Goal: Task Accomplishment & Management: Manage account settings

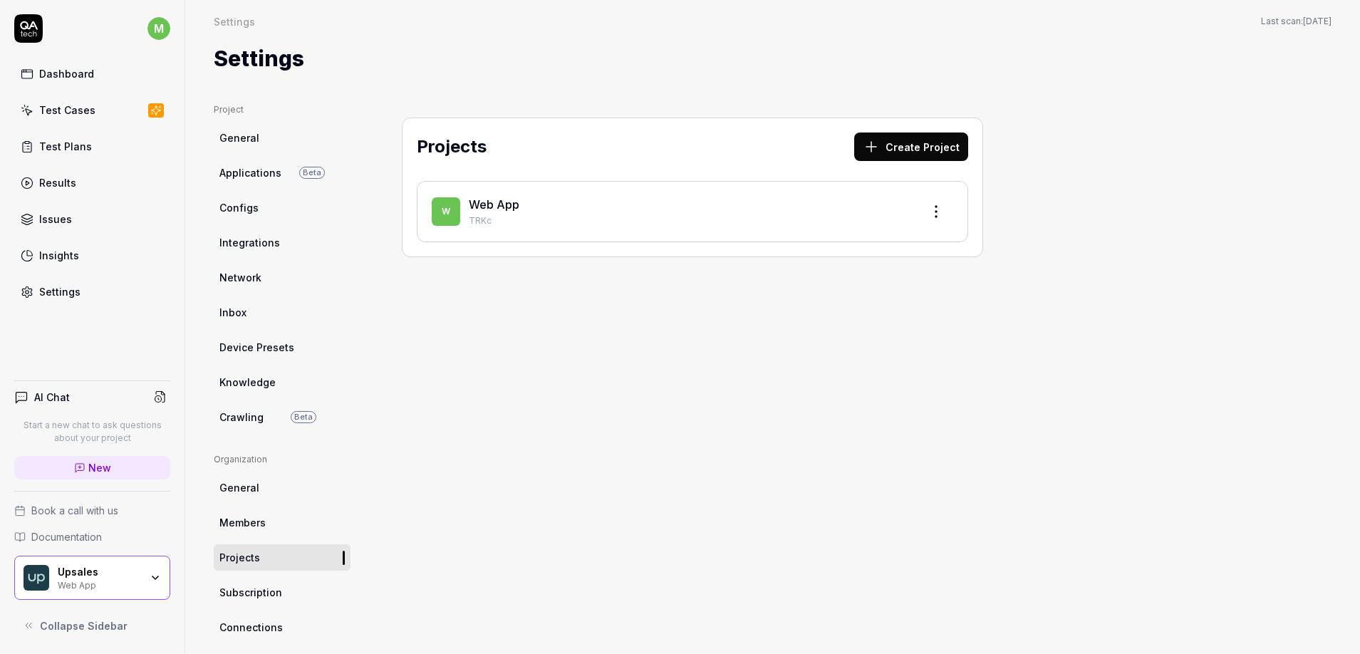
click at [70, 141] on div "Test Plans" at bounding box center [65, 146] width 53 height 15
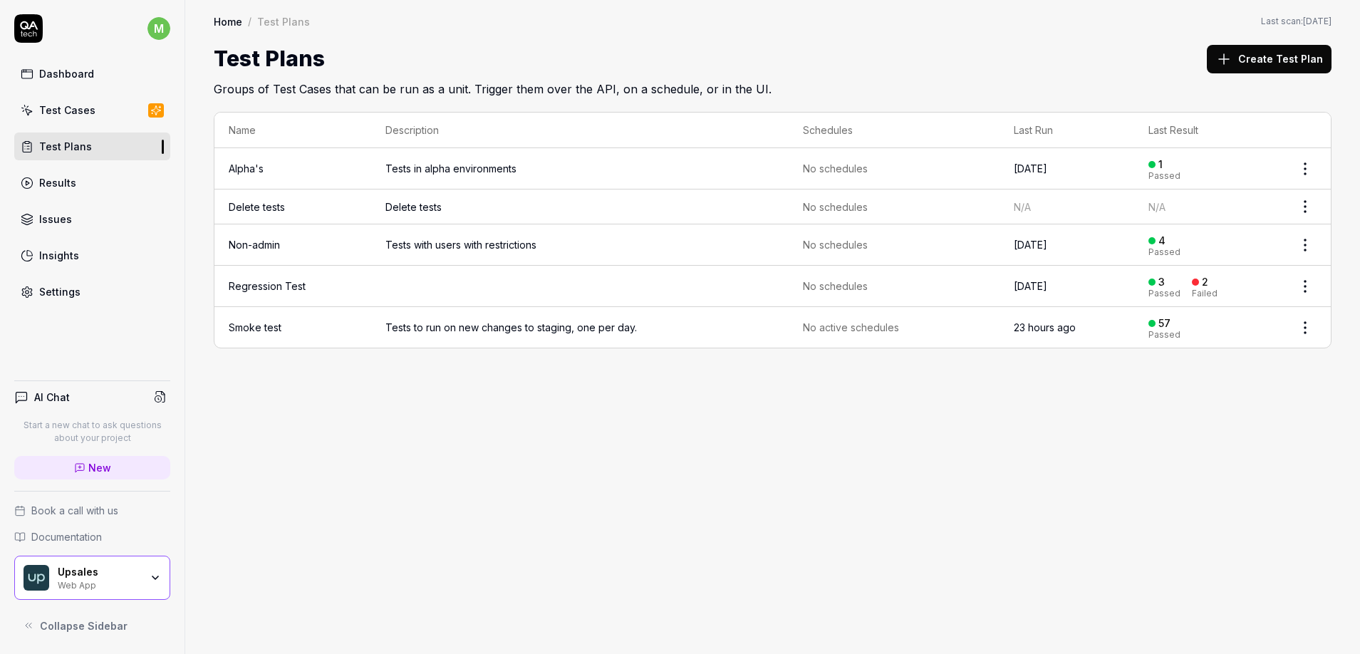
click at [374, 327] on td "Tests to run on new changes to staging, one per day." at bounding box center [579, 327] width 417 height 41
click at [274, 325] on link "Smoke test" at bounding box center [255, 327] width 53 height 12
click at [1307, 329] on html "m Dashboard Test Cases Test Plans Results Issues Insights Settings AI Chat Star…" at bounding box center [680, 327] width 1360 height 654
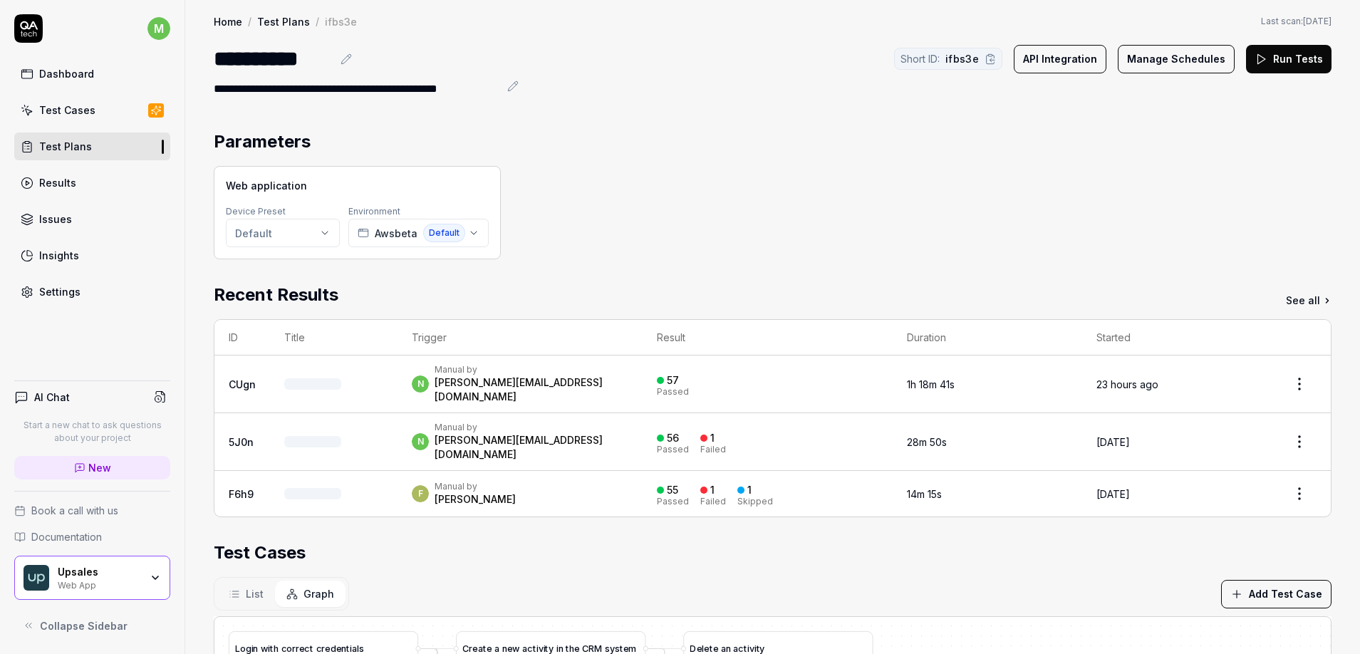
click at [834, 152] on div "Parameters" at bounding box center [773, 142] width 1118 height 26
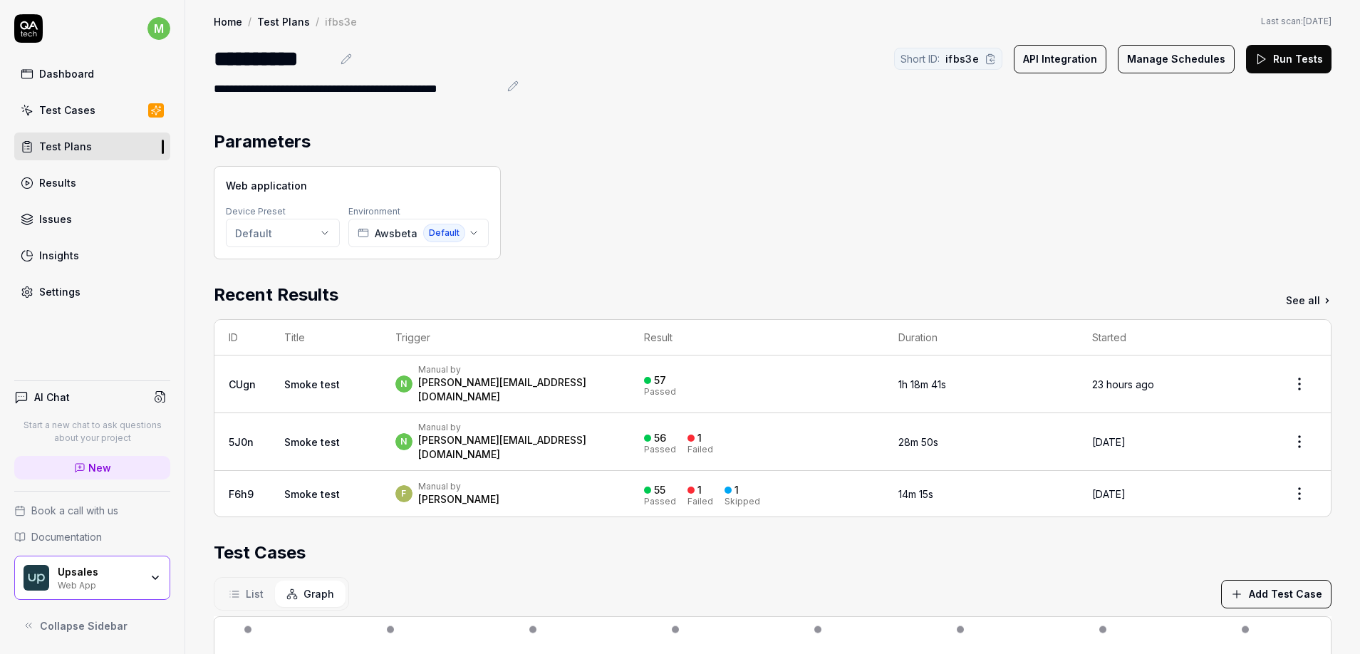
click at [72, 291] on div "Settings" at bounding box center [59, 291] width 41 height 15
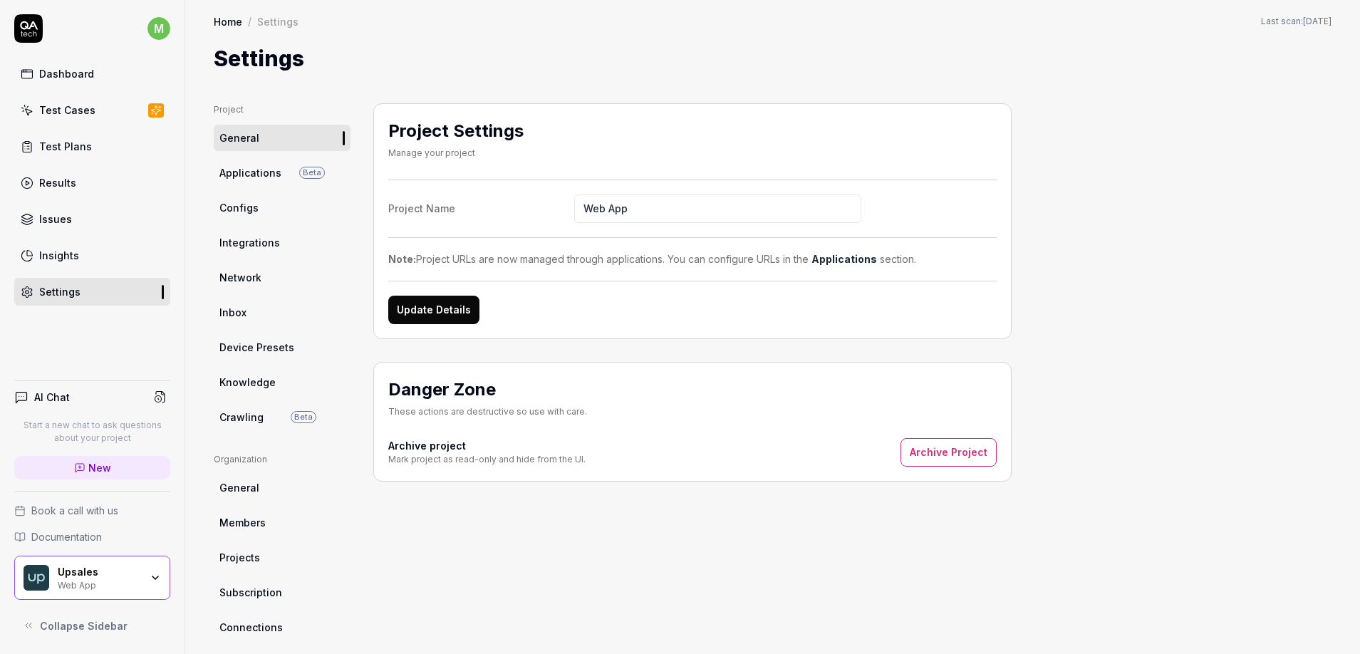
click at [265, 177] on span "Applications" at bounding box center [250, 172] width 62 height 15
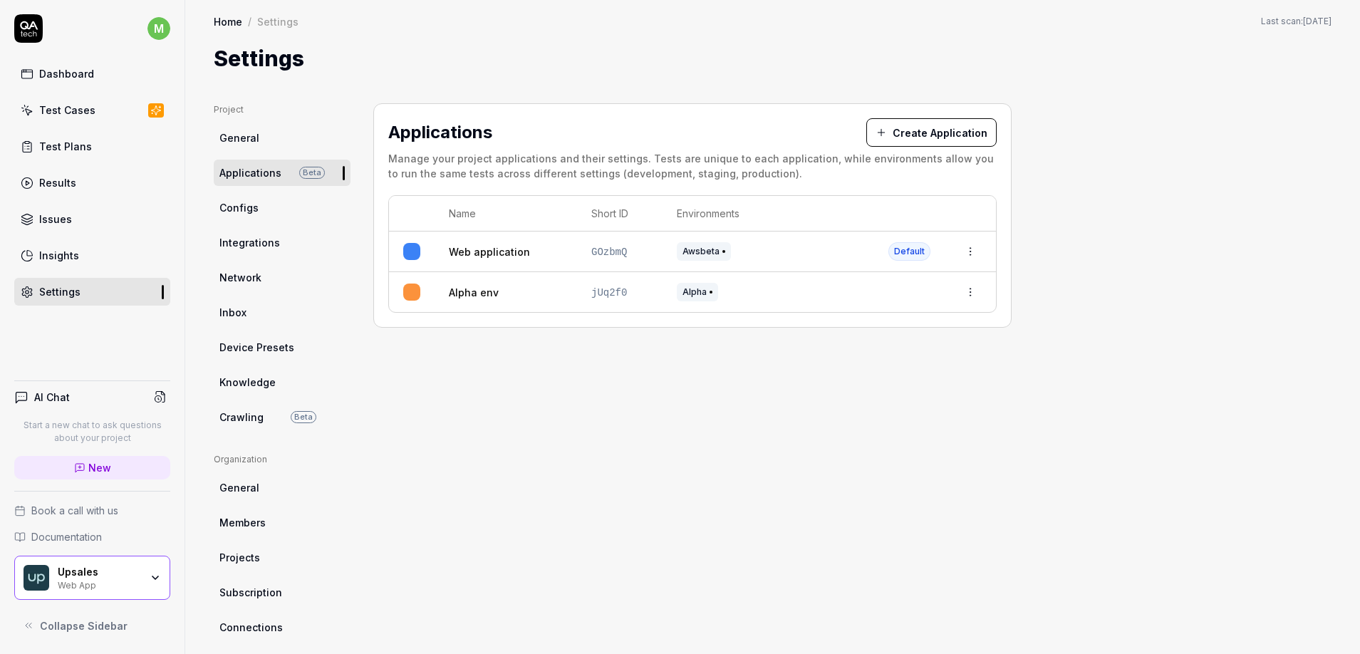
click at [288, 238] on link "Integrations" at bounding box center [282, 242] width 137 height 26
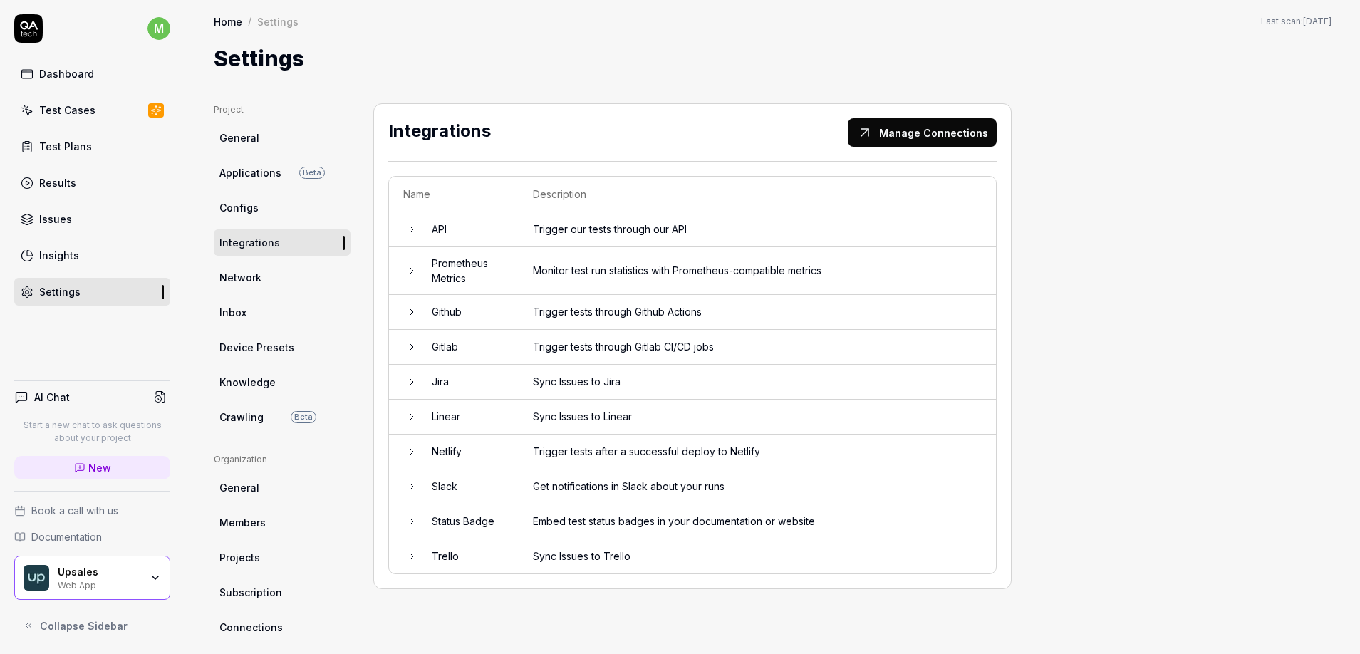
click at [592, 486] on td "Get notifications in Slack about your runs" at bounding box center [757, 487] width 477 height 35
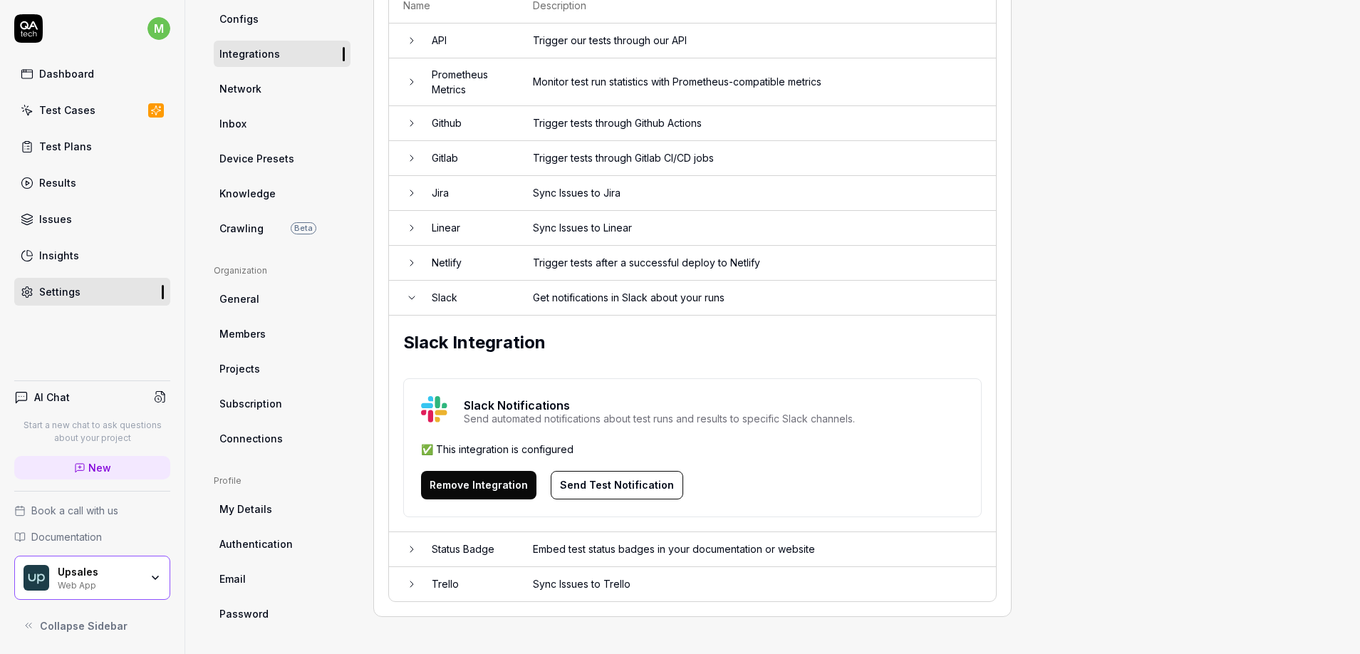
scroll to position [190, 0]
click at [68, 144] on div "Test Plans" at bounding box center [65, 146] width 53 height 15
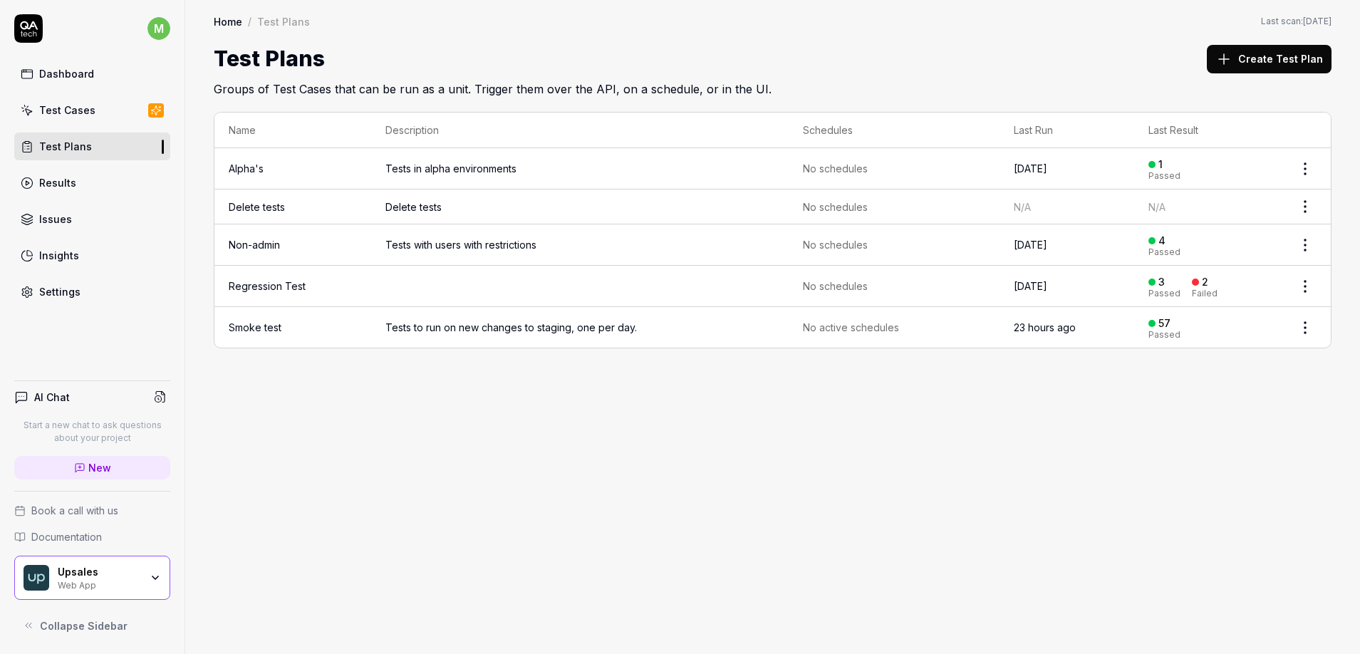
click at [286, 323] on td "Smoke test" at bounding box center [292, 327] width 157 height 41
click at [1300, 328] on html "m Dashboard Test Cases Test Plans Results Issues Insights Settings AI Chat Star…" at bounding box center [680, 327] width 1360 height 654
click at [1213, 444] on div "Edit" at bounding box center [1245, 450] width 135 height 31
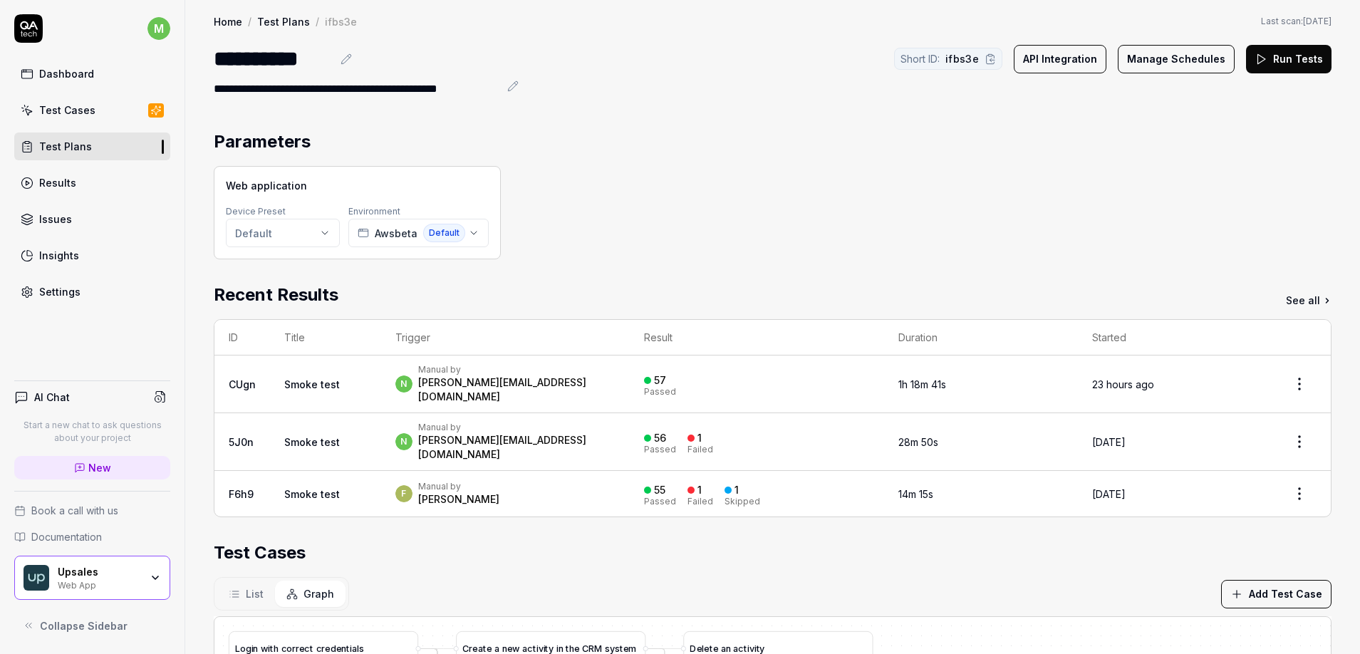
click at [1085, 65] on button "API Integration" at bounding box center [1060, 59] width 93 height 29
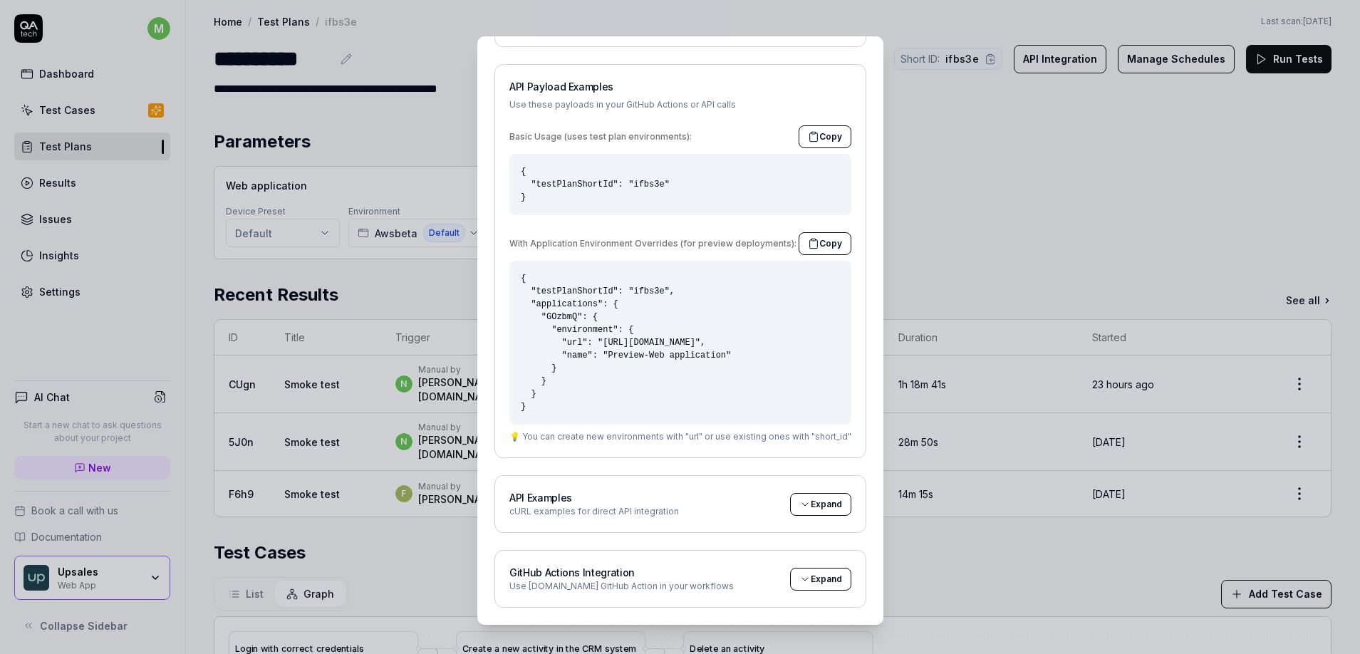
scroll to position [14, 0]
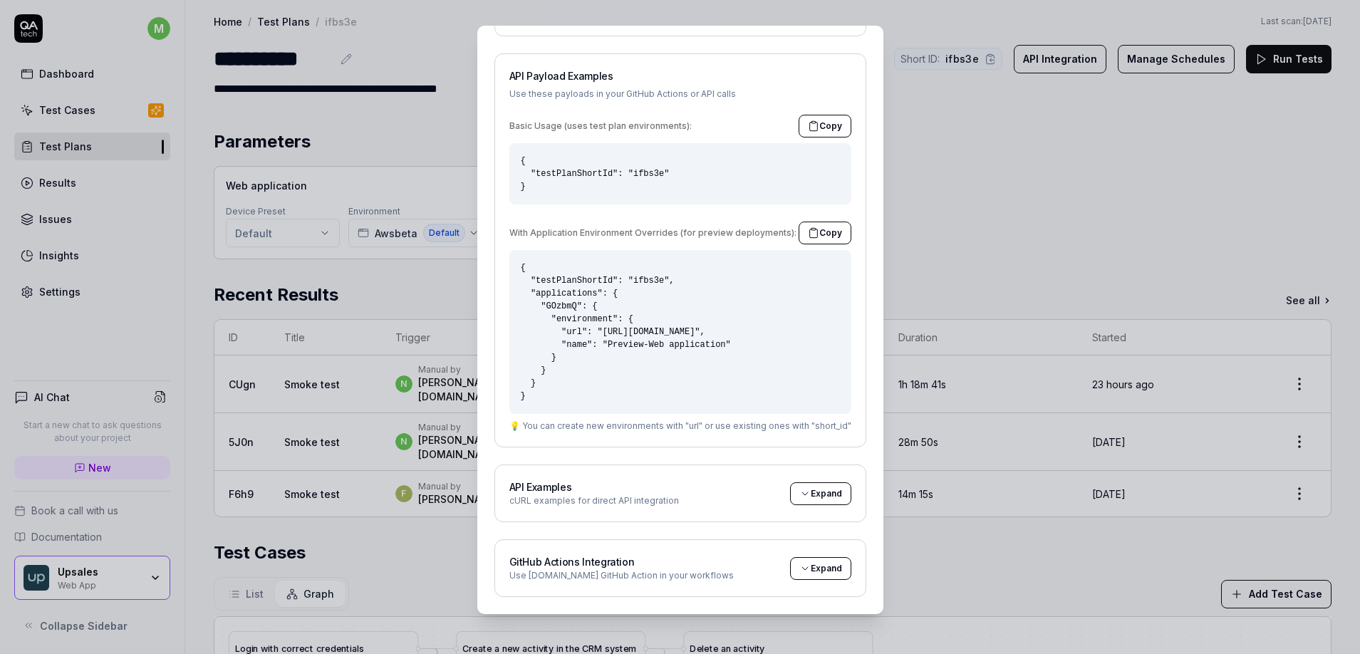
click at [800, 567] on icon at bounding box center [805, 568] width 11 height 11
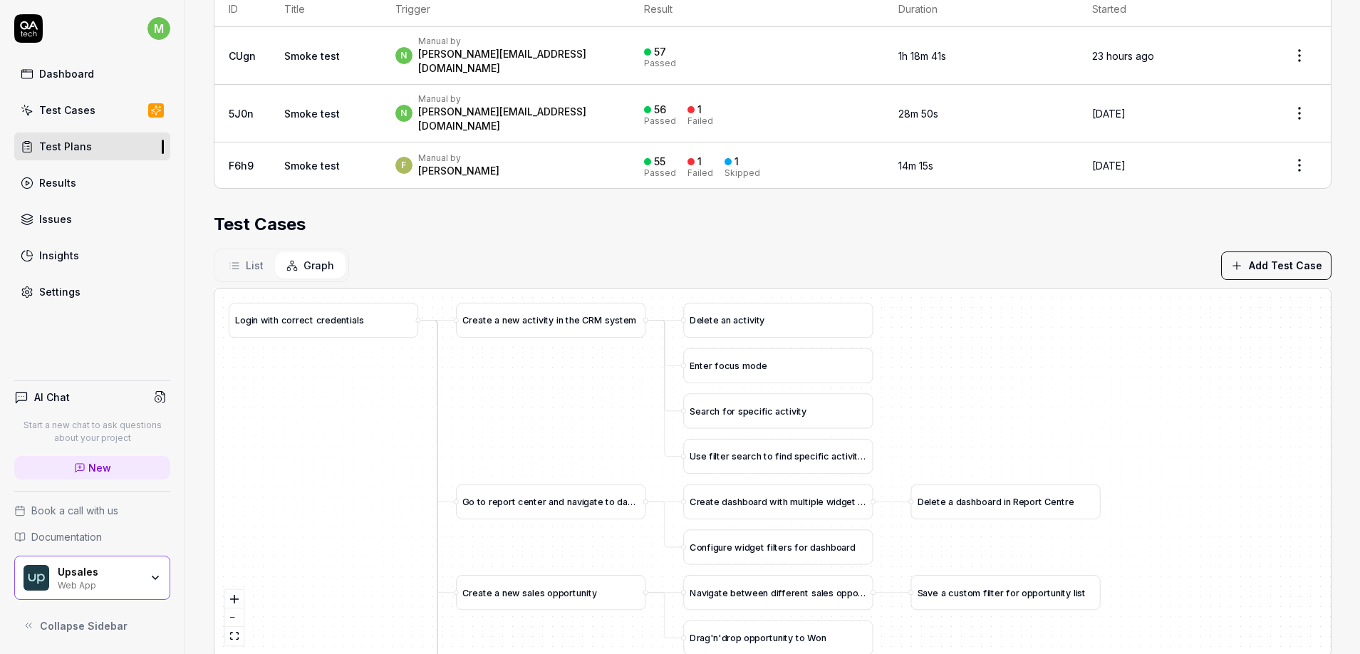
scroll to position [337, 0]
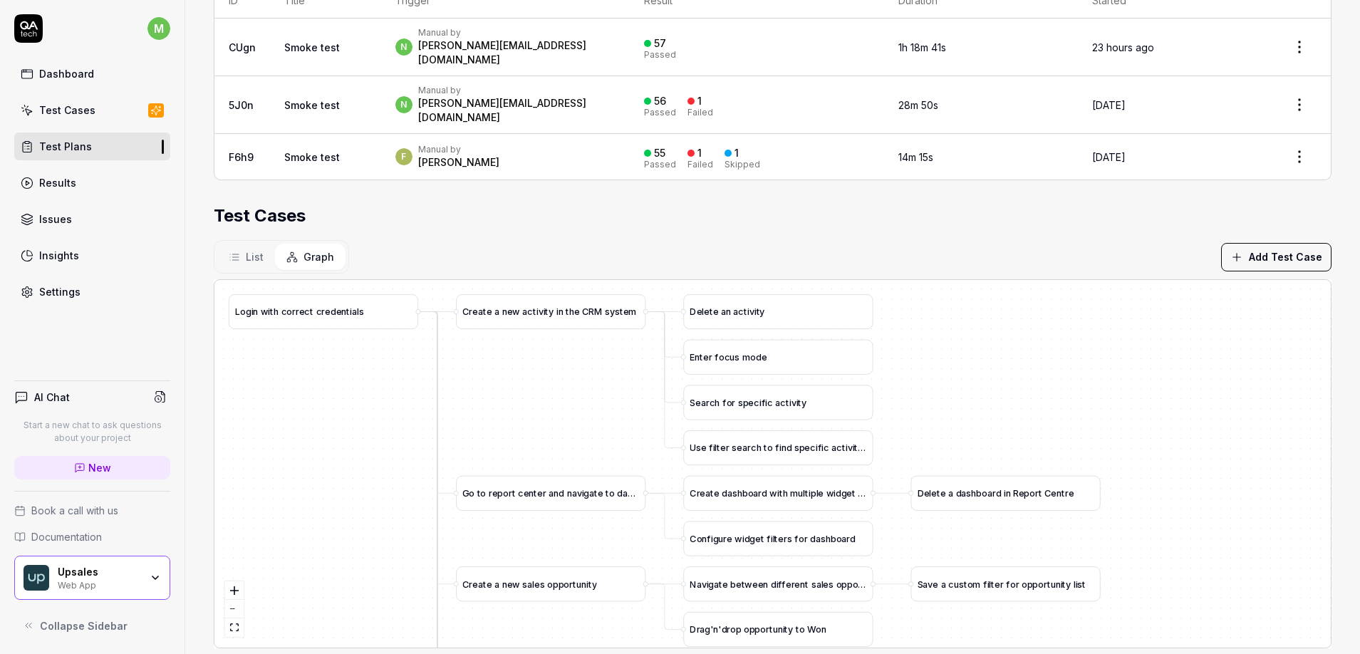
click at [151, 573] on icon "button" at bounding box center [155, 577] width 11 height 11
click at [670, 240] on div "List Graph Add Test Case" at bounding box center [773, 256] width 1118 height 33
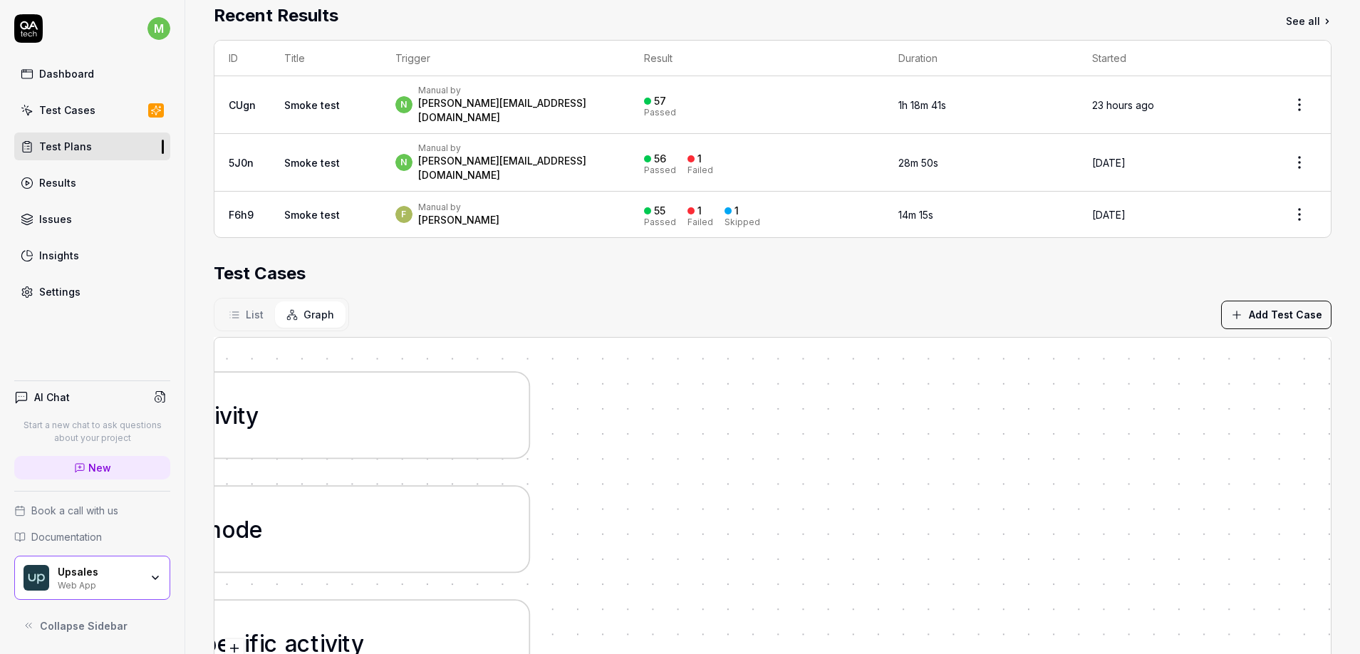
scroll to position [0, 0]
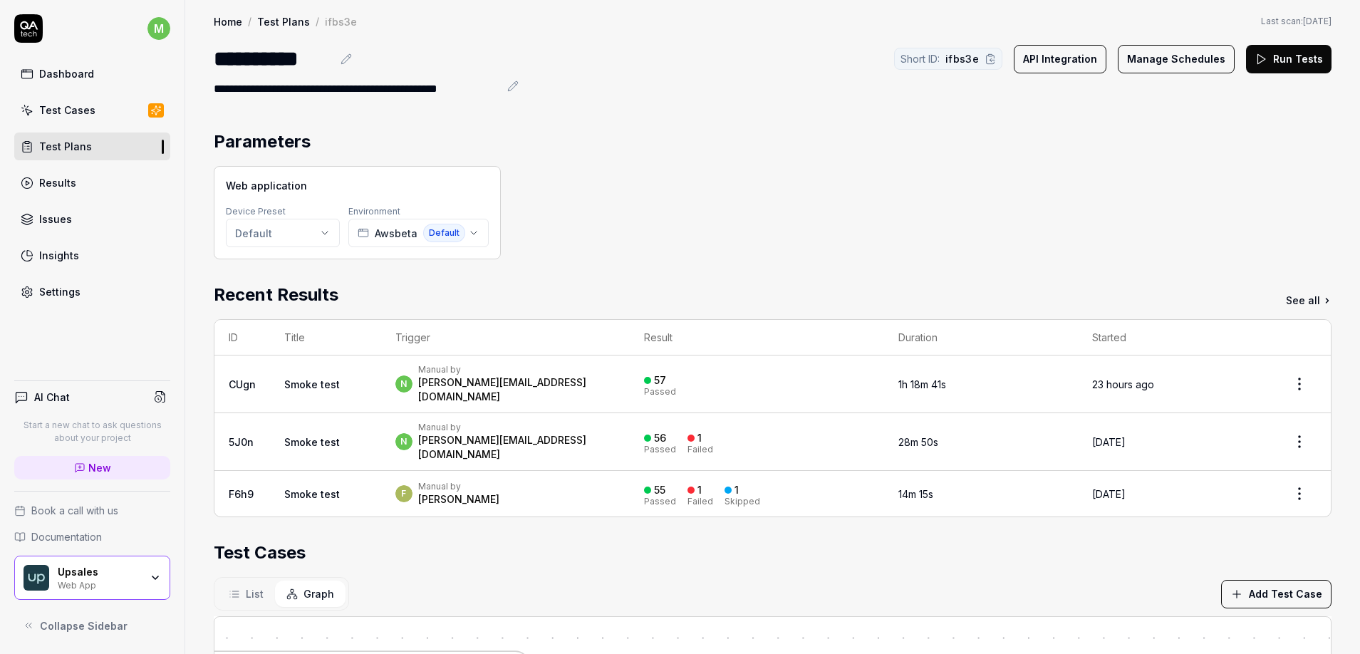
click at [1050, 54] on button "API Integration" at bounding box center [1060, 59] width 93 height 29
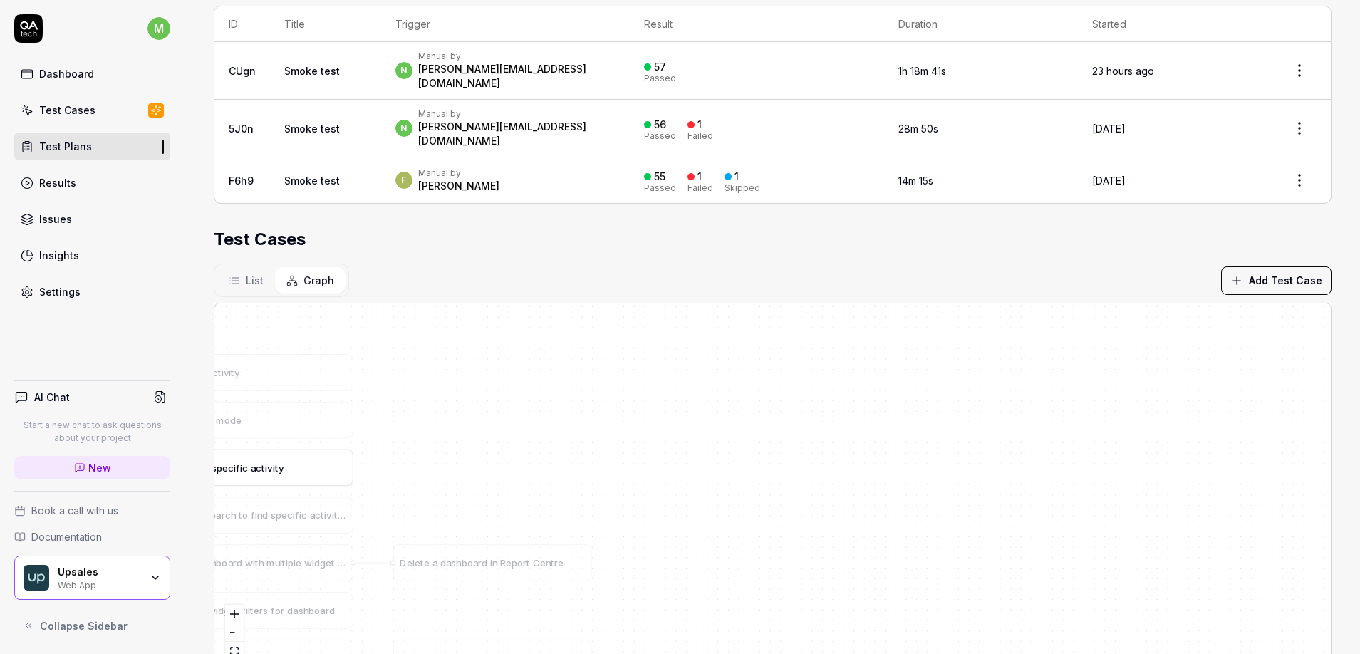
scroll to position [337, 0]
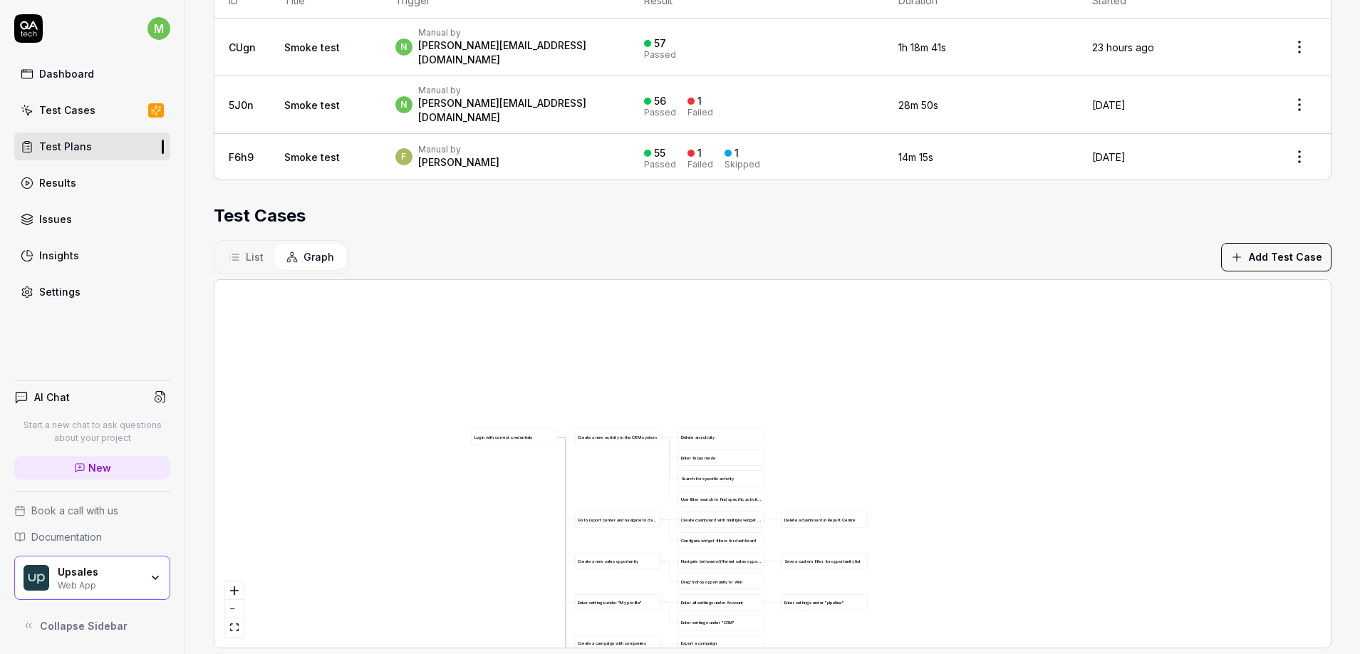
drag, startPoint x: 562, startPoint y: 467, endPoint x: 1083, endPoint y: 428, distance: 522.4
click at [1082, 428] on div "L o g i n w i t h c o r r e c t c r e d e n t i a l s A d d a c o n t a c t t o…" at bounding box center [772, 464] width 1117 height 368
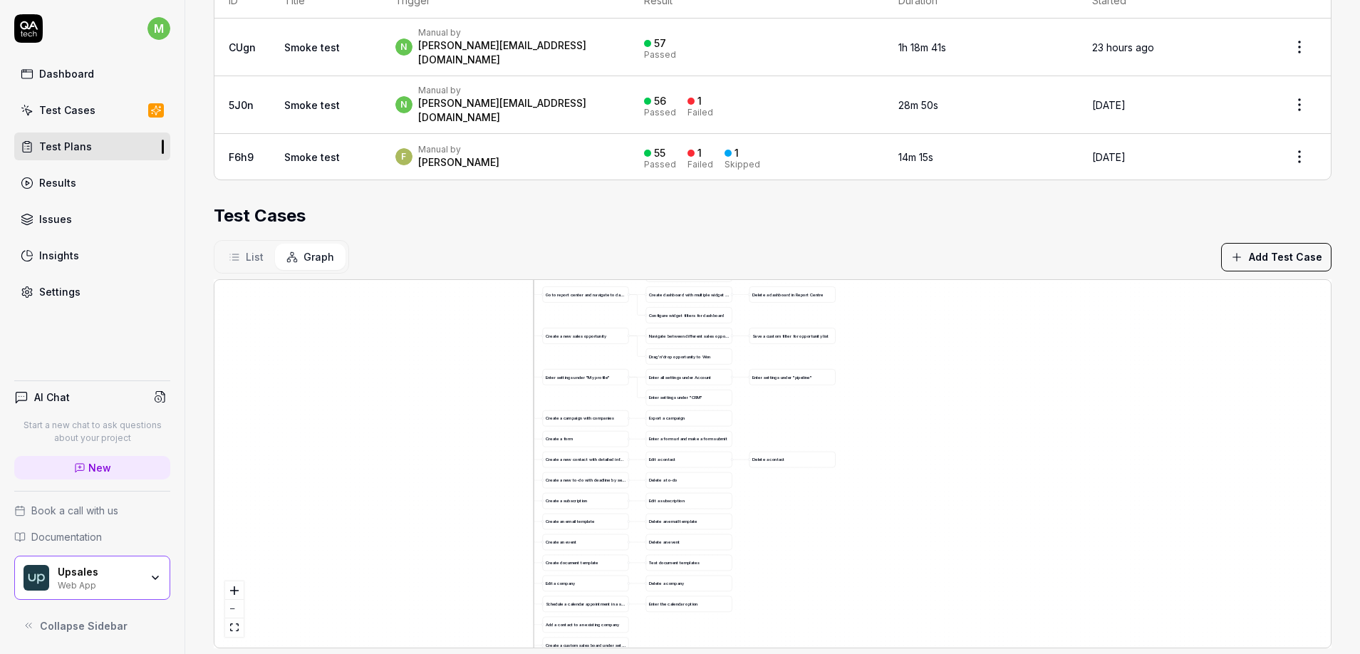
drag, startPoint x: 1002, startPoint y: 466, endPoint x: 937, endPoint y: 254, distance: 221.4
click at [934, 239] on section "Test Cases List Graph Add Test Case L o g i n w i t h c o r r e c t c r e d e n…" at bounding box center [773, 425] width 1118 height 445
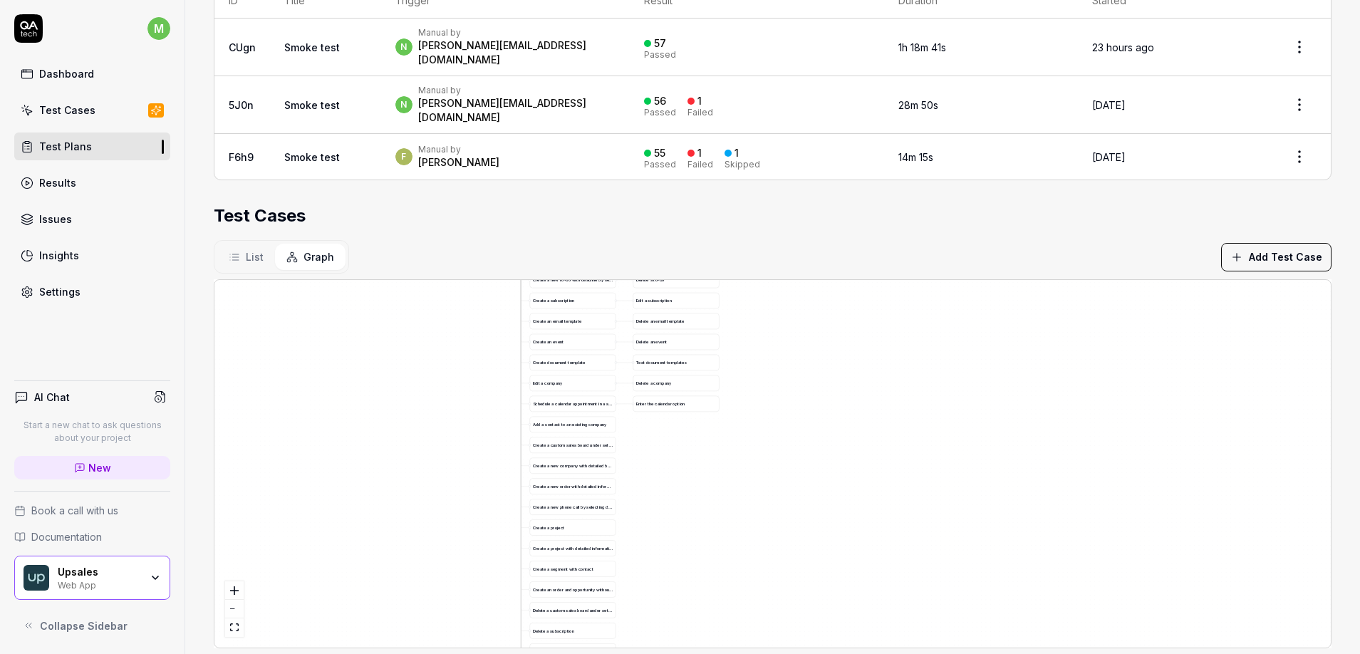
drag, startPoint x: 974, startPoint y: 492, endPoint x: 961, endPoint y: 302, distance: 190.7
click at [961, 303] on div "L o g i n w i t h c o r r e c t c r e d e n t i a l s A d d a c o n t a c t t o…" at bounding box center [772, 464] width 1117 height 368
drag, startPoint x: 948, startPoint y: 493, endPoint x: 965, endPoint y: 238, distance: 255.7
click at [965, 238] on section "Test Cases List Graph Add Test Case L o g i n w i t h c o r r e c t c r e d e n…" at bounding box center [773, 425] width 1118 height 445
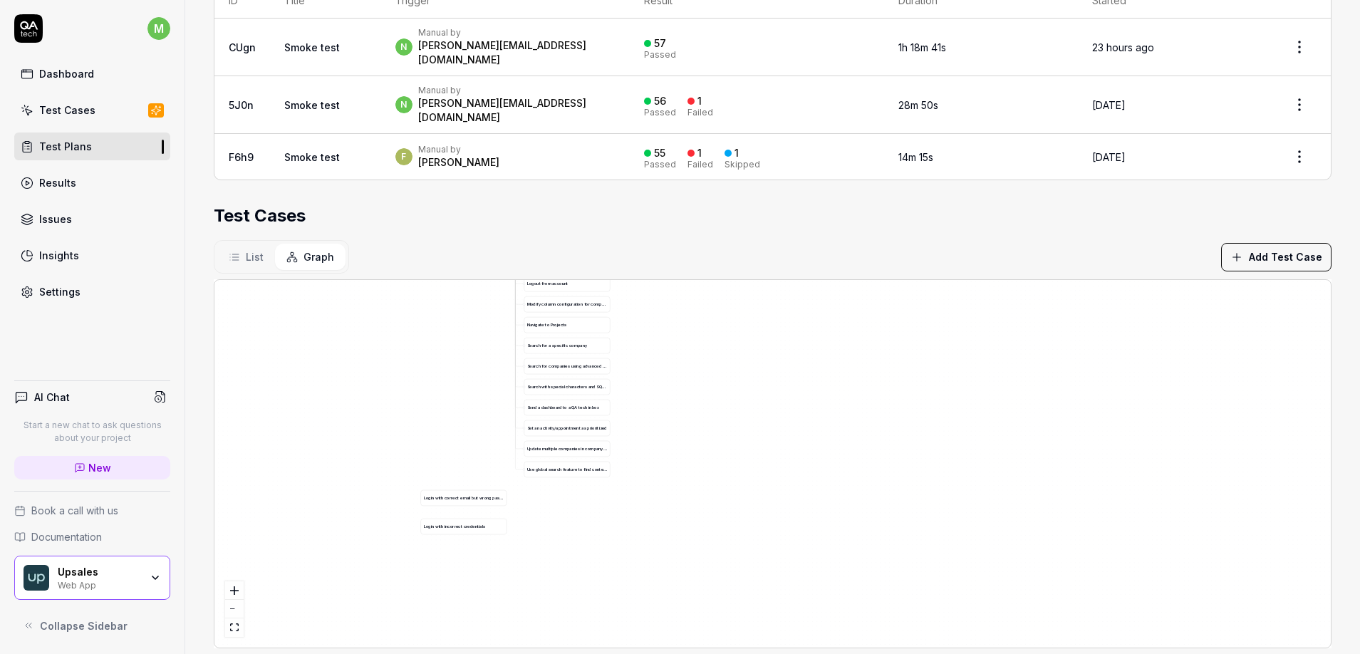
drag, startPoint x: 939, startPoint y: 486, endPoint x: 919, endPoint y: 349, distance: 138.3
click at [919, 349] on div "L o g i n w i t h c o r r e c t c r e d e n t i a l s A d d a c o n t a c t t o…" at bounding box center [772, 464] width 1117 height 368
drag, startPoint x: 898, startPoint y: 480, endPoint x: 973, endPoint y: 467, distance: 76.6
click at [973, 467] on div "L o g i n w i t h c o r r e c t c r e d e n t i a l s A d d a c o n t a c t t o…" at bounding box center [772, 464] width 1117 height 368
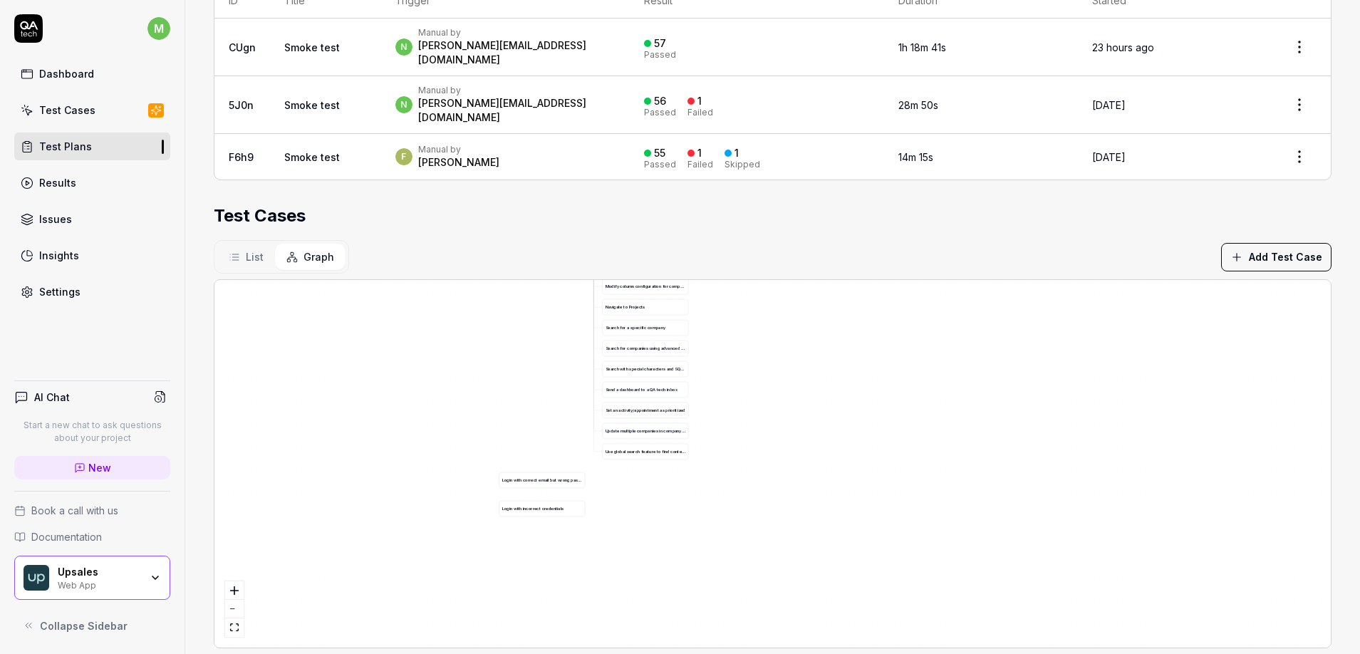
click at [491, 240] on div "List Graph Add Test Case" at bounding box center [773, 256] width 1118 height 33
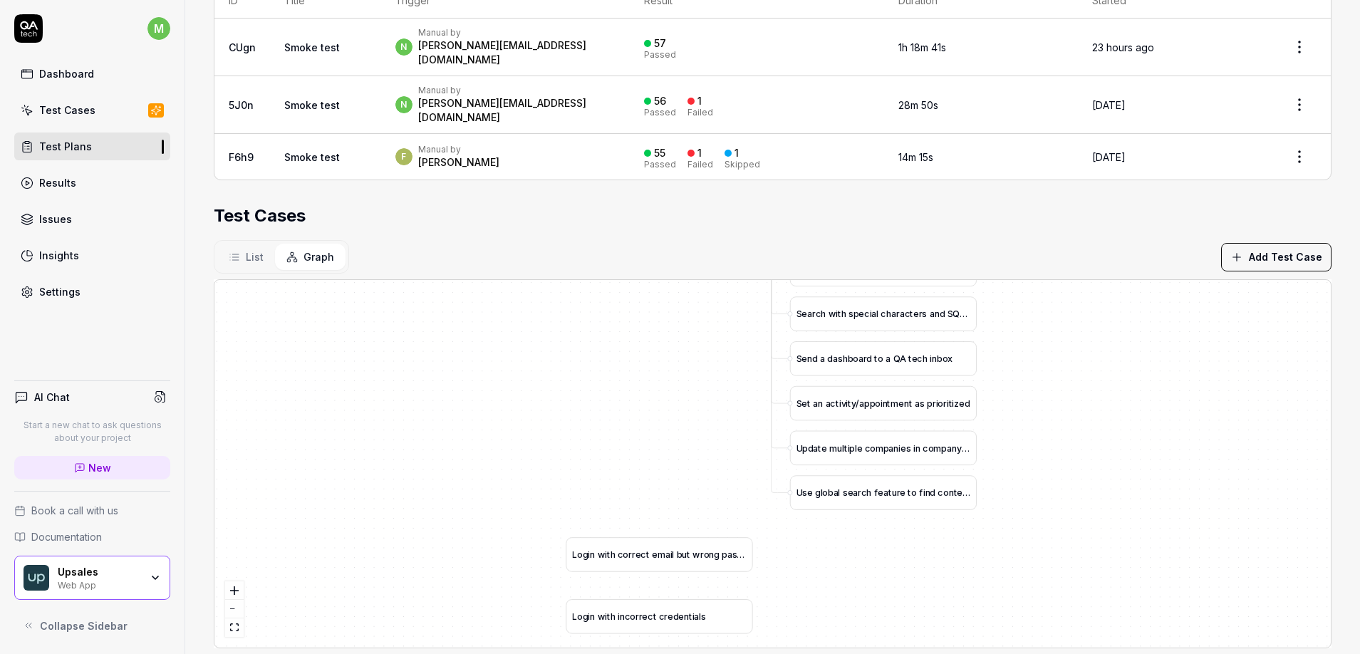
click at [189, 242] on div "Parameters Web application Device Preset Default Environment Awsbeta Default Re…" at bounding box center [772, 227] width 1175 height 899
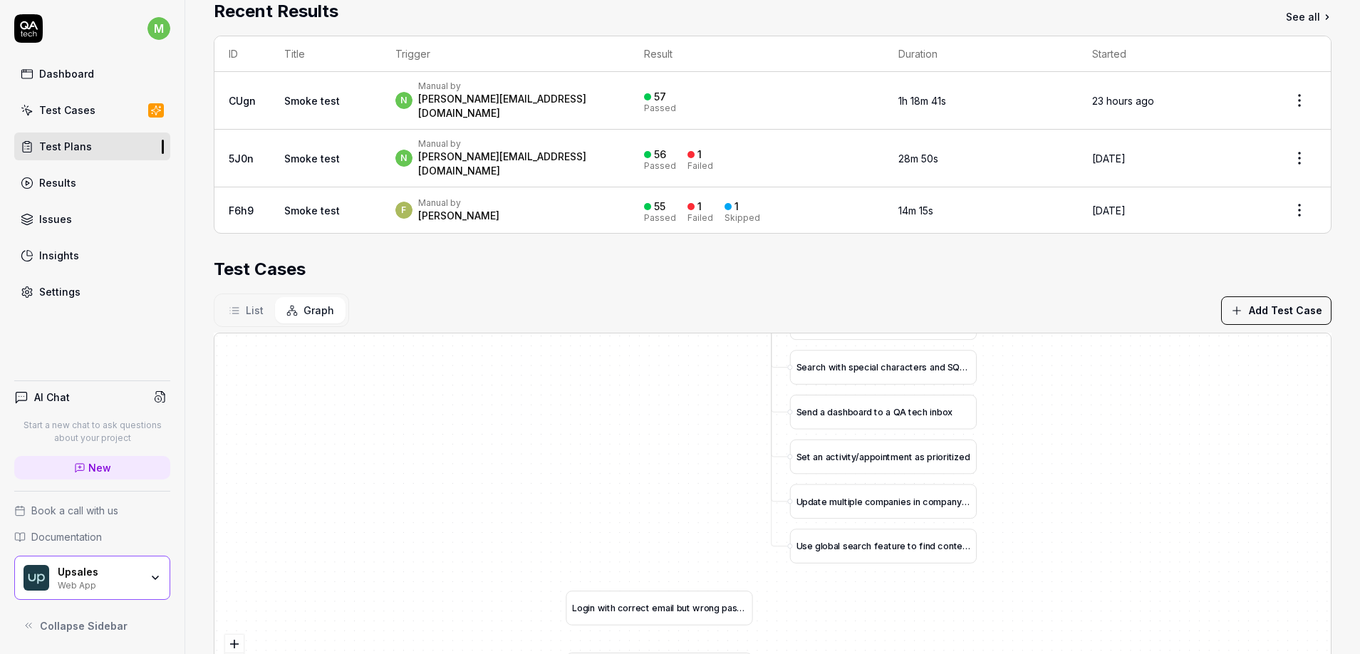
scroll to position [0, 0]
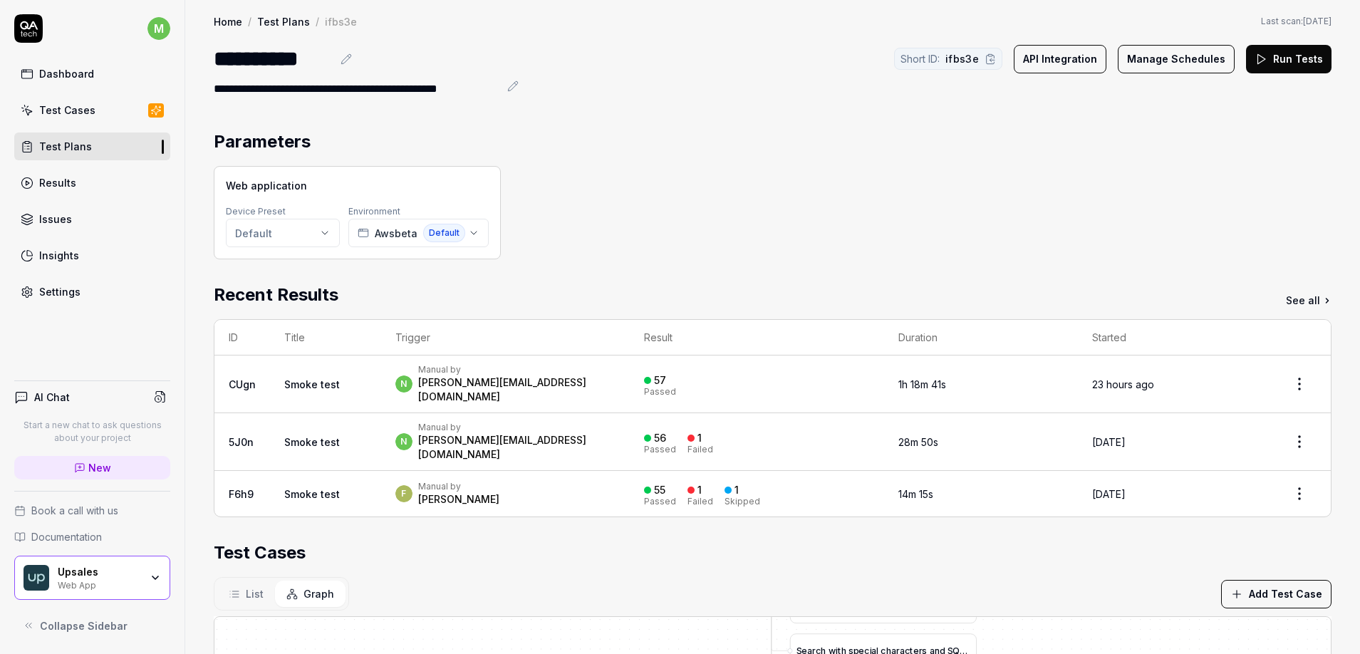
click at [1163, 183] on div "Web application Device Preset Default Environment Awsbeta Default" at bounding box center [773, 212] width 1118 height 93
click at [1159, 56] on button "Manage Schedules" at bounding box center [1176, 59] width 117 height 29
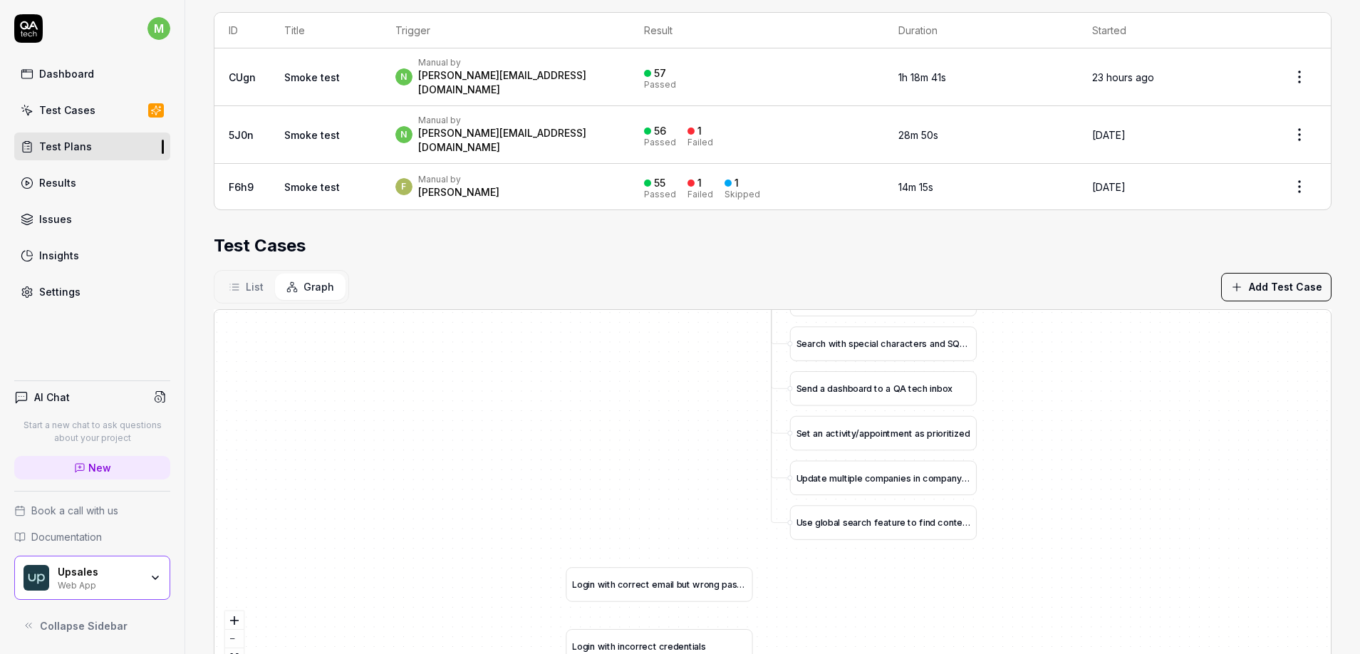
scroll to position [337, 0]
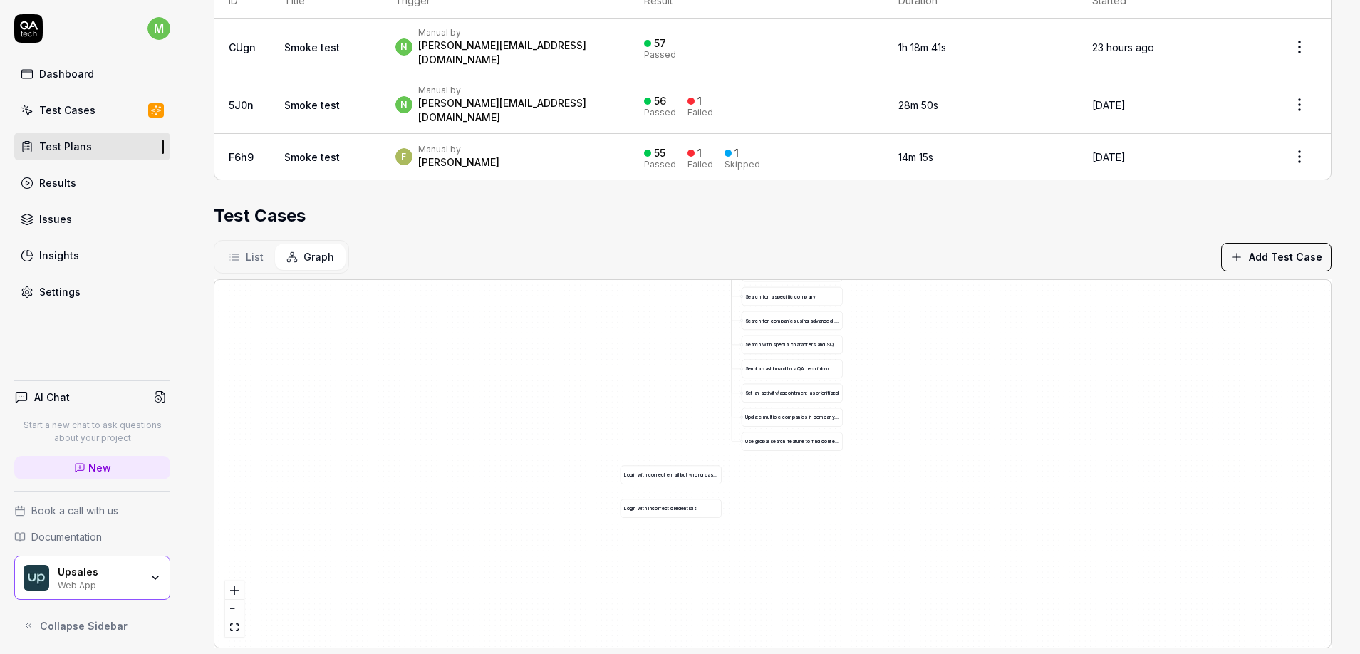
click at [79, 300] on link "Settings" at bounding box center [92, 292] width 156 height 28
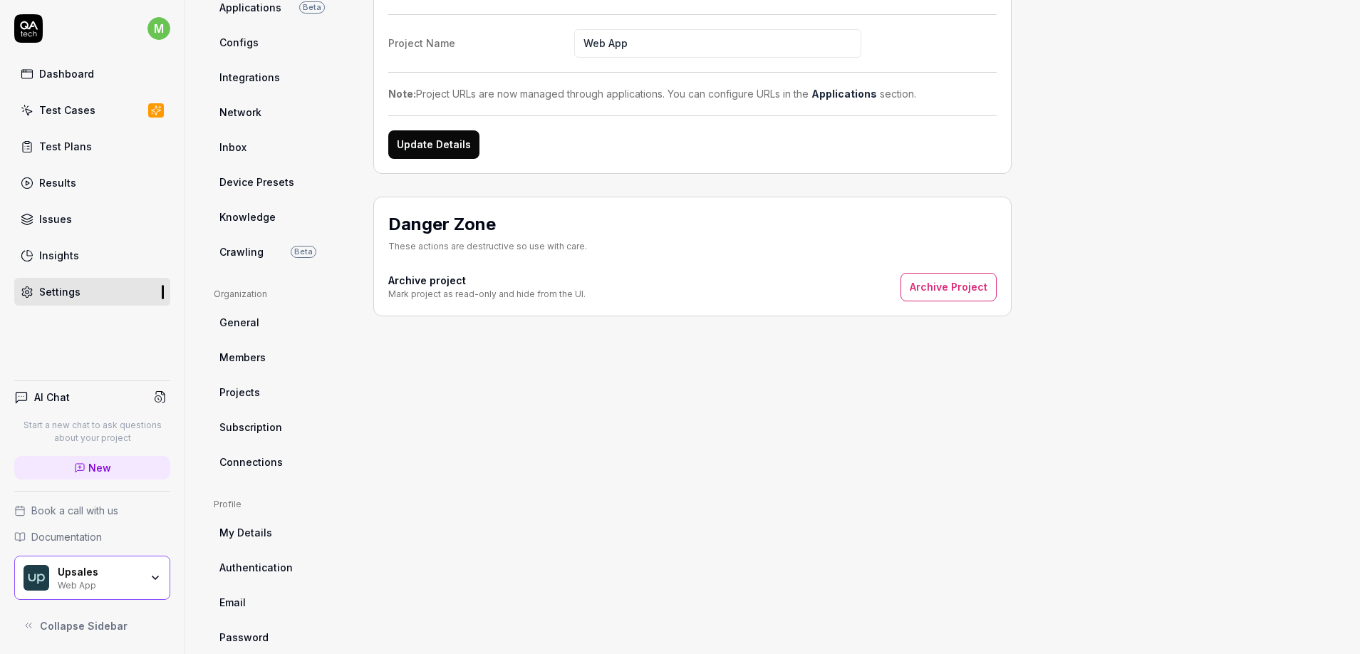
scroll to position [190, 0]
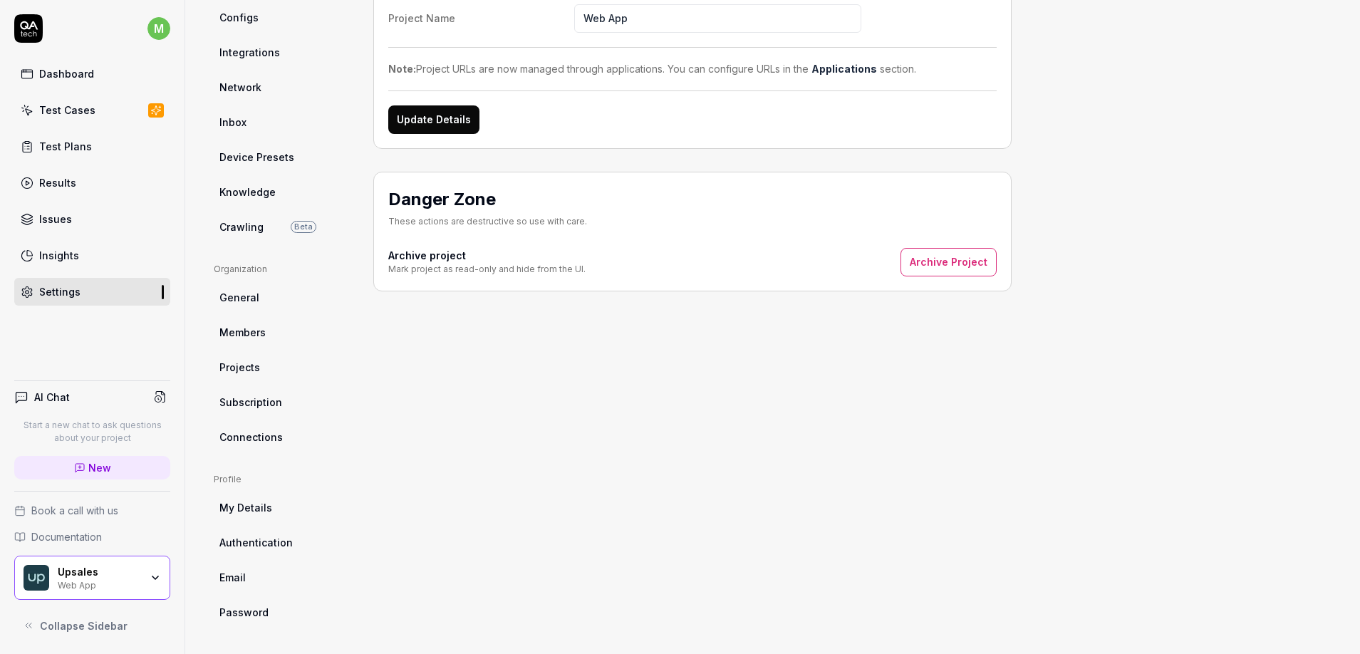
click at [301, 444] on link "Connections" at bounding box center [282, 437] width 137 height 26
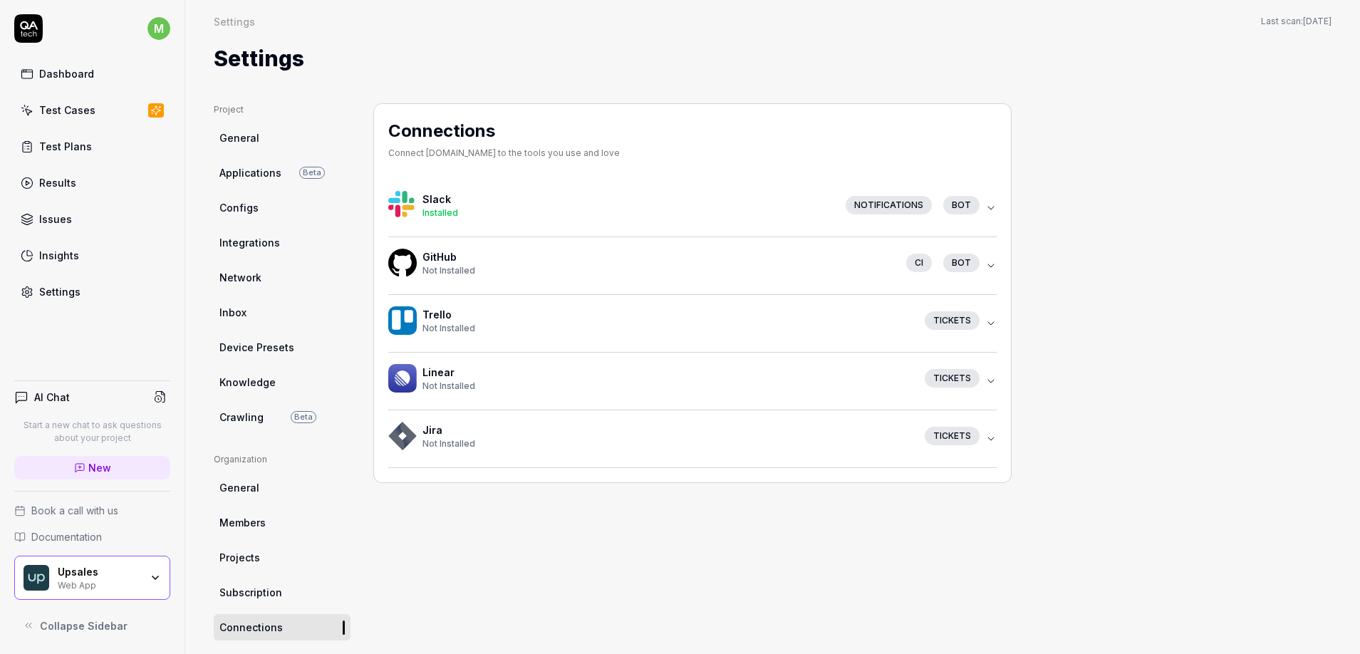
click at [424, 207] on span "Installed" at bounding box center [441, 212] width 36 height 11
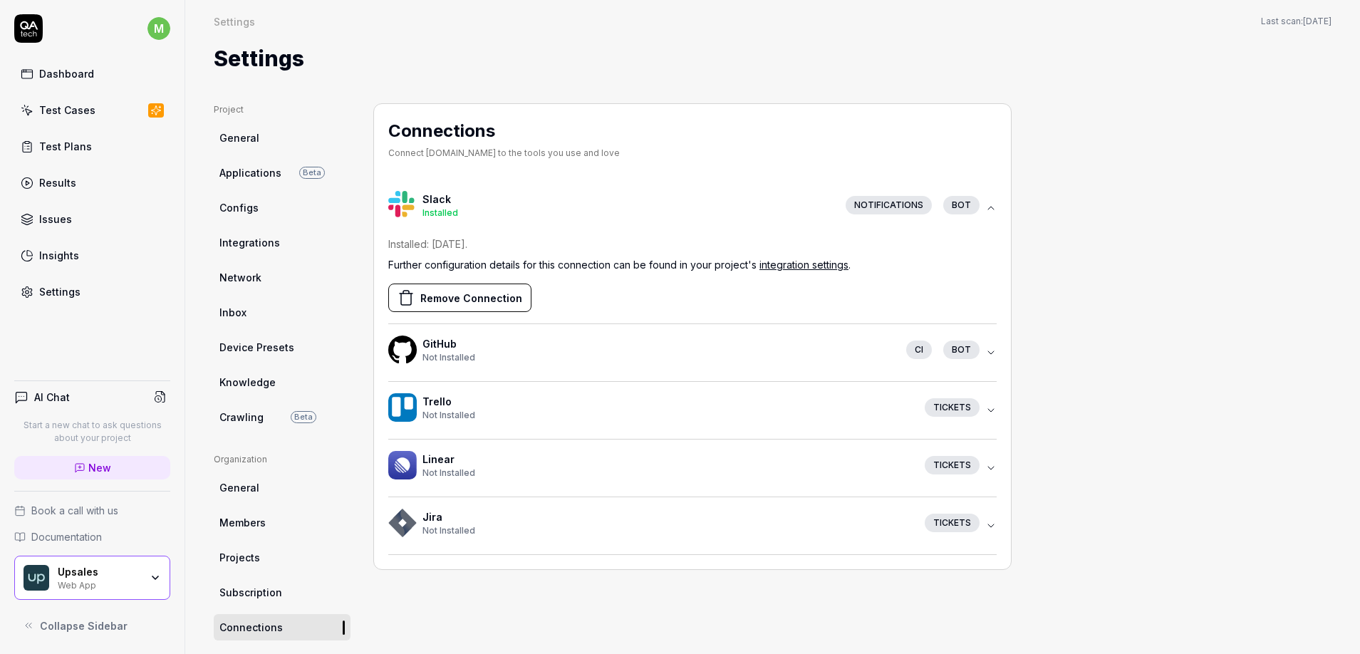
click at [841, 267] on link "integration settings" at bounding box center [804, 265] width 89 height 12
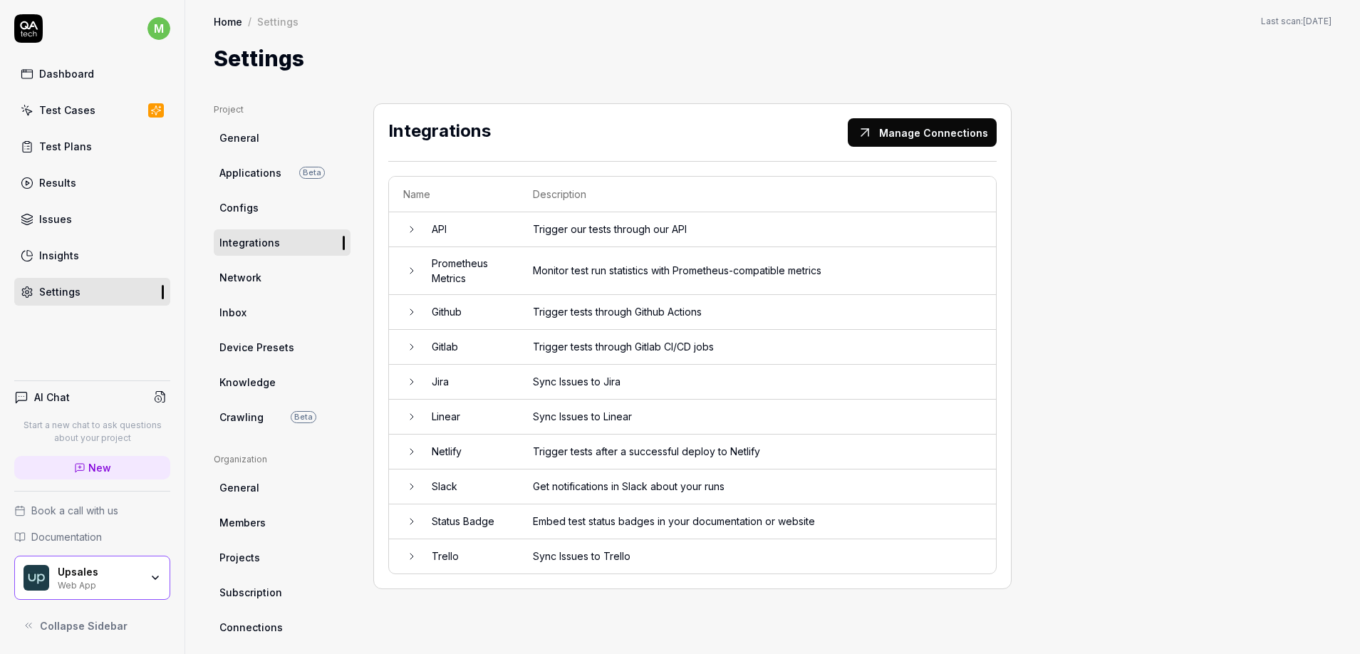
click at [939, 137] on button "Manage Connections" at bounding box center [922, 132] width 149 height 29
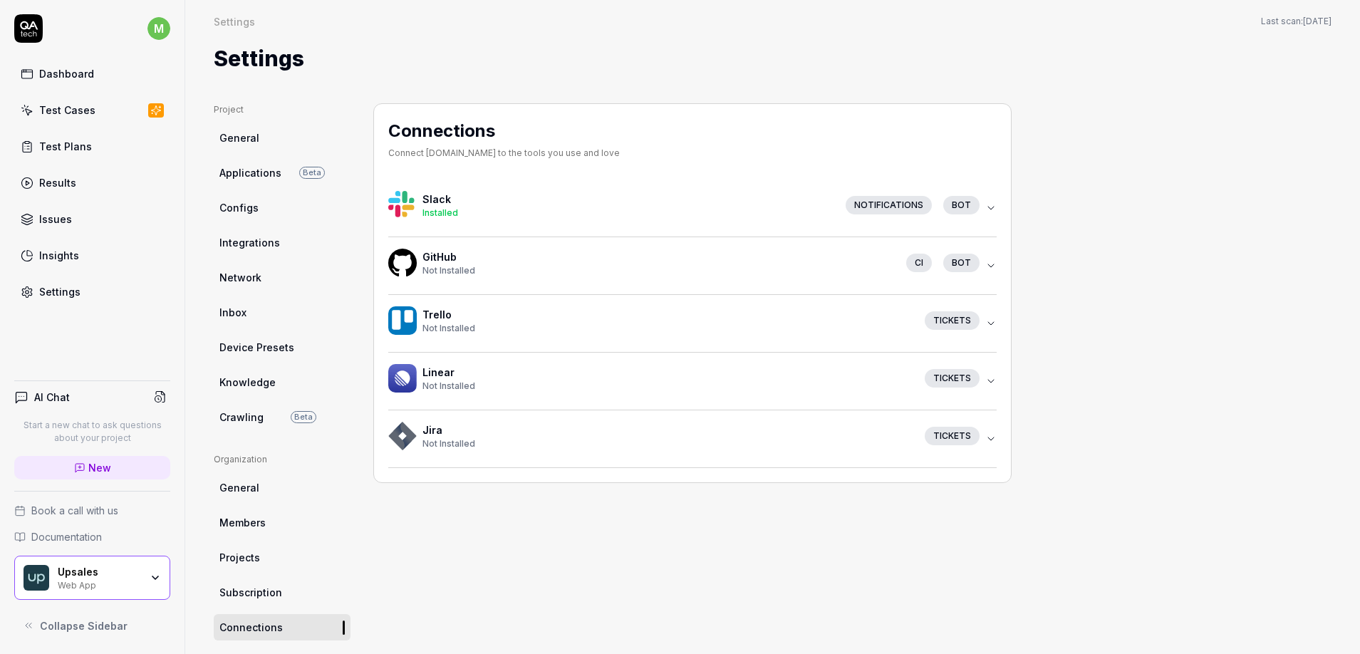
click at [763, 207] on div "Installed" at bounding box center [629, 213] width 412 height 13
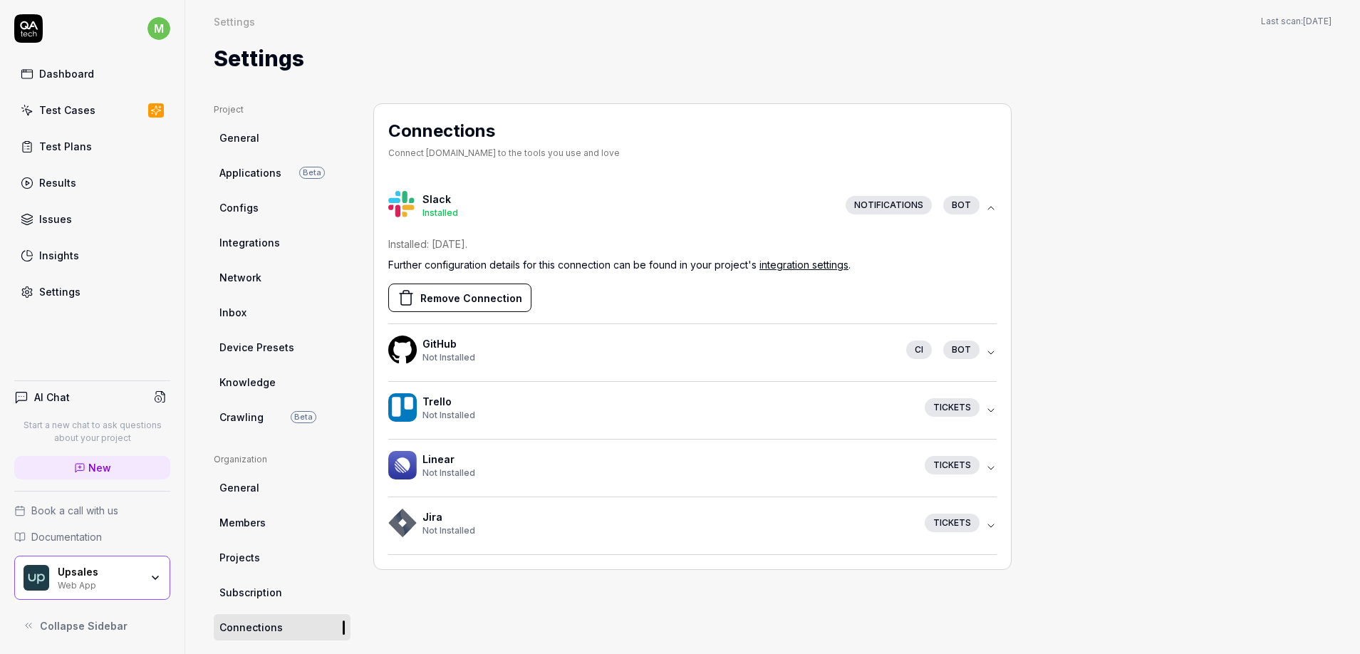
click at [815, 259] on link "integration settings" at bounding box center [804, 265] width 89 height 12
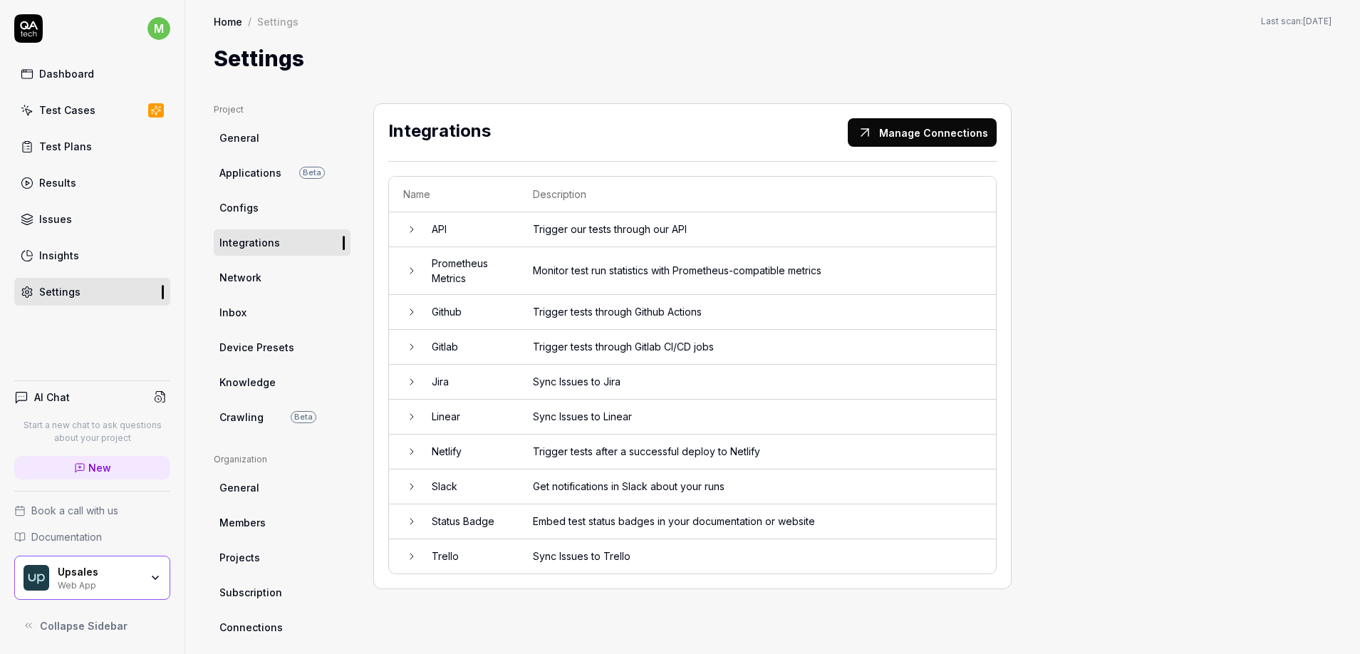
click at [120, 77] on link "Dashboard" at bounding box center [92, 74] width 156 height 28
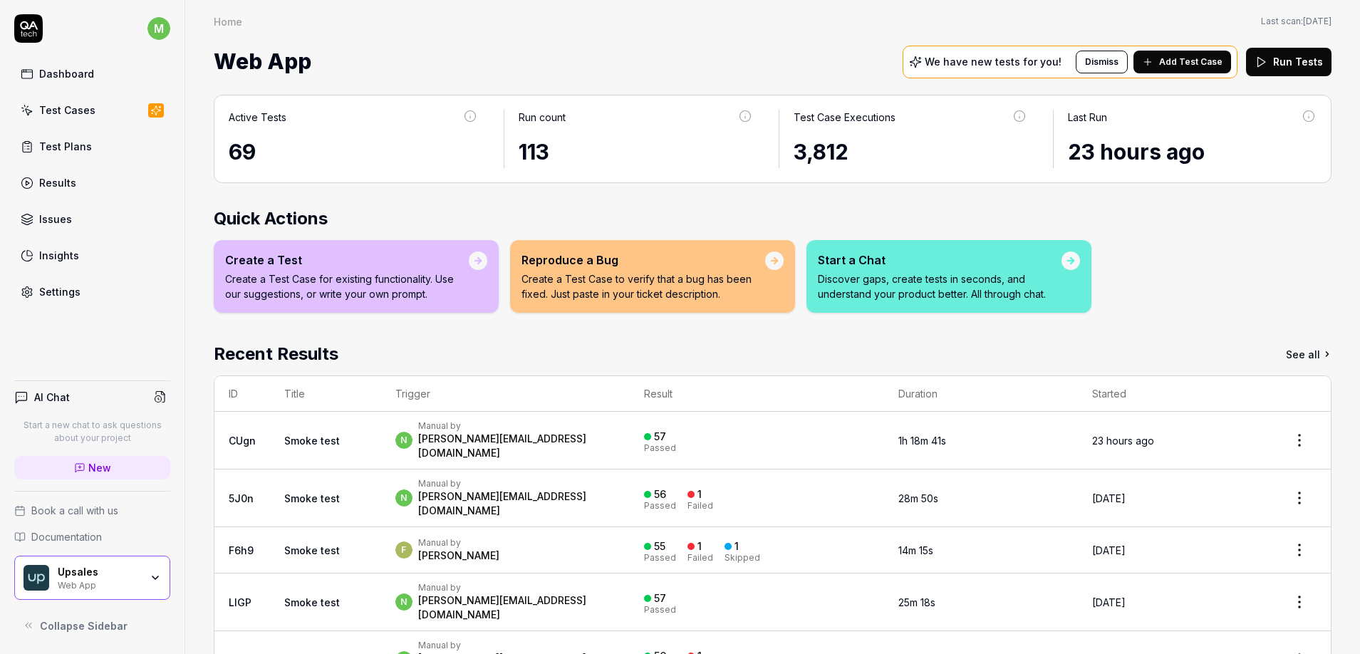
click at [73, 285] on div "Settings" at bounding box center [59, 291] width 41 height 15
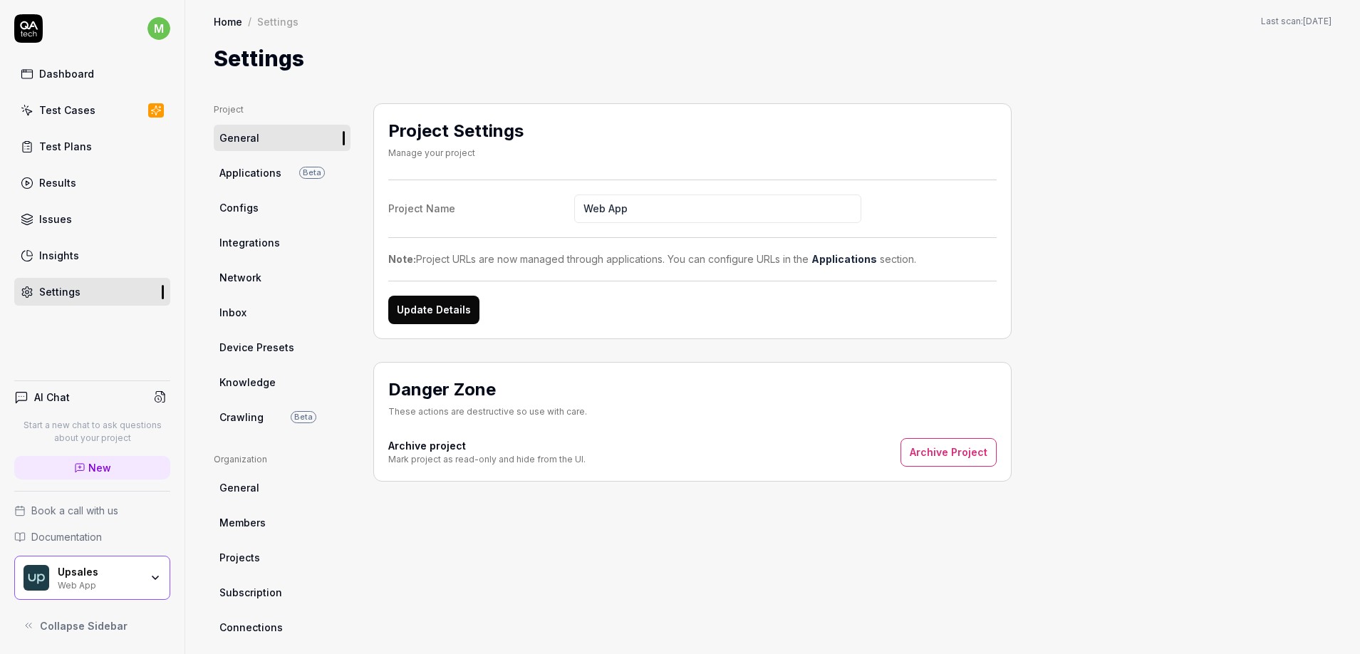
click at [50, 81] on div "Dashboard" at bounding box center [66, 73] width 55 height 15
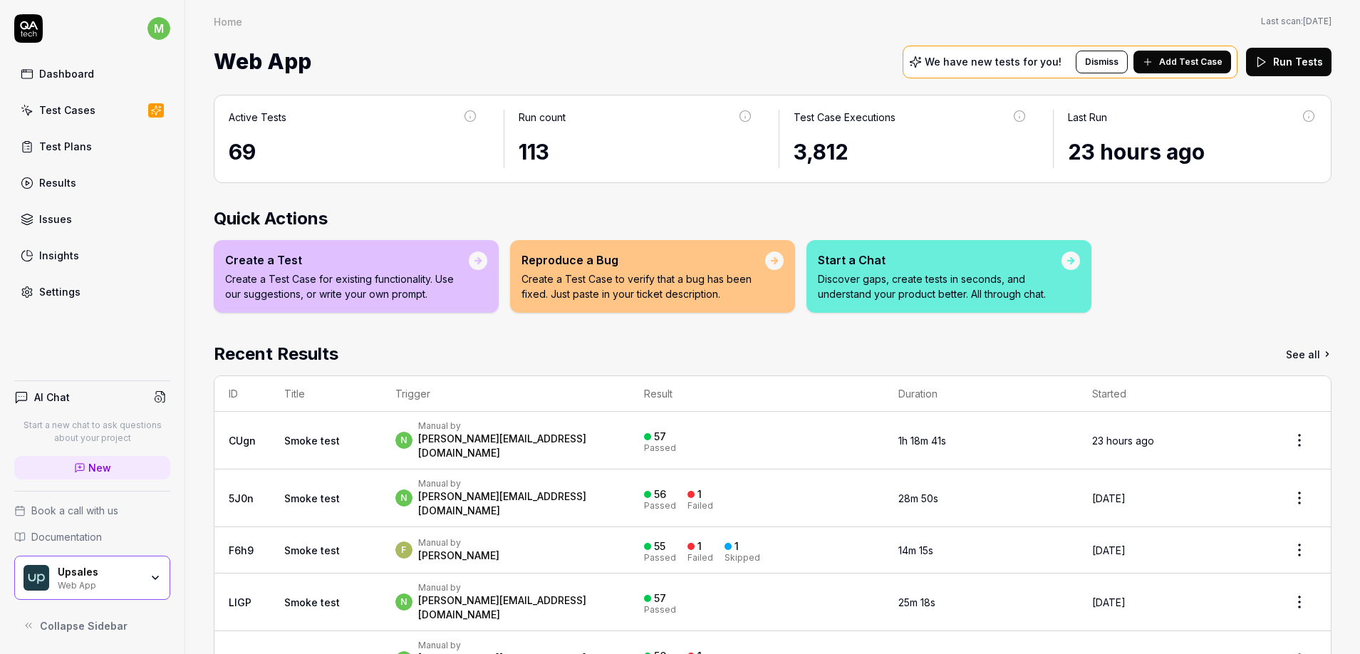
click at [498, 445] on div "[PERSON_NAME][EMAIL_ADDRESS][DOMAIN_NAME]" at bounding box center [516, 446] width 197 height 29
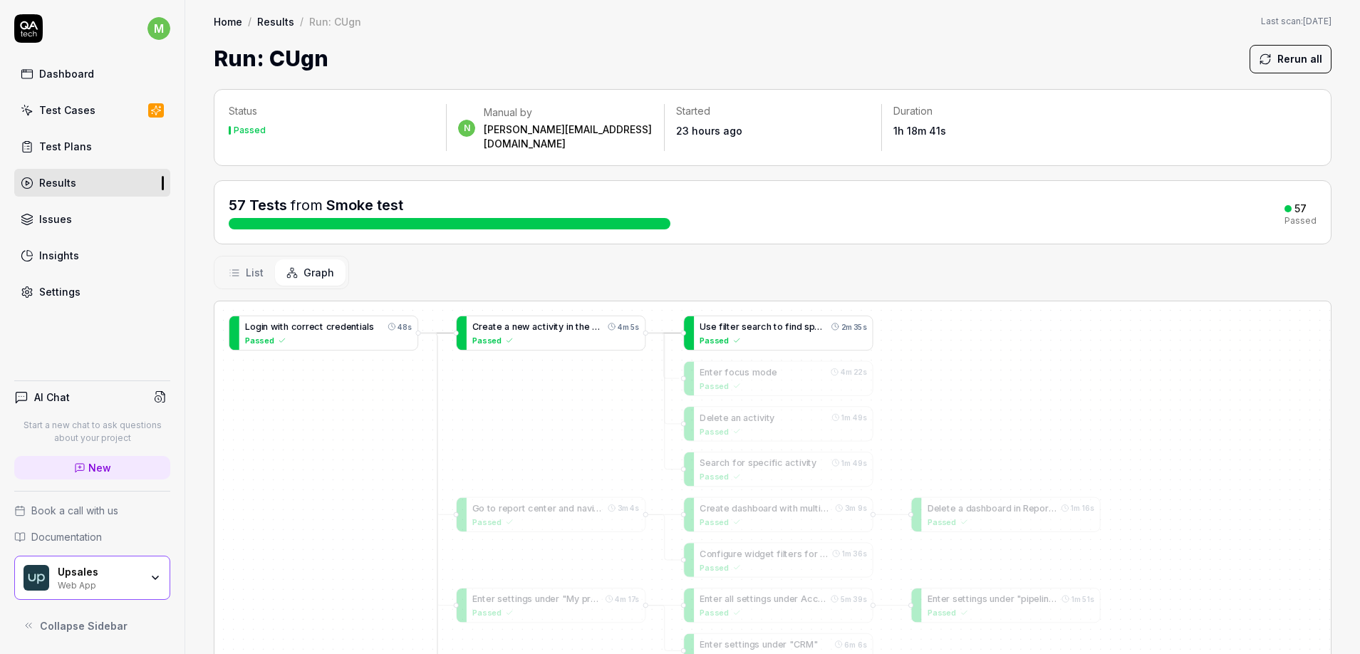
click at [834, 334] on div "Passed" at bounding box center [783, 340] width 167 height 12
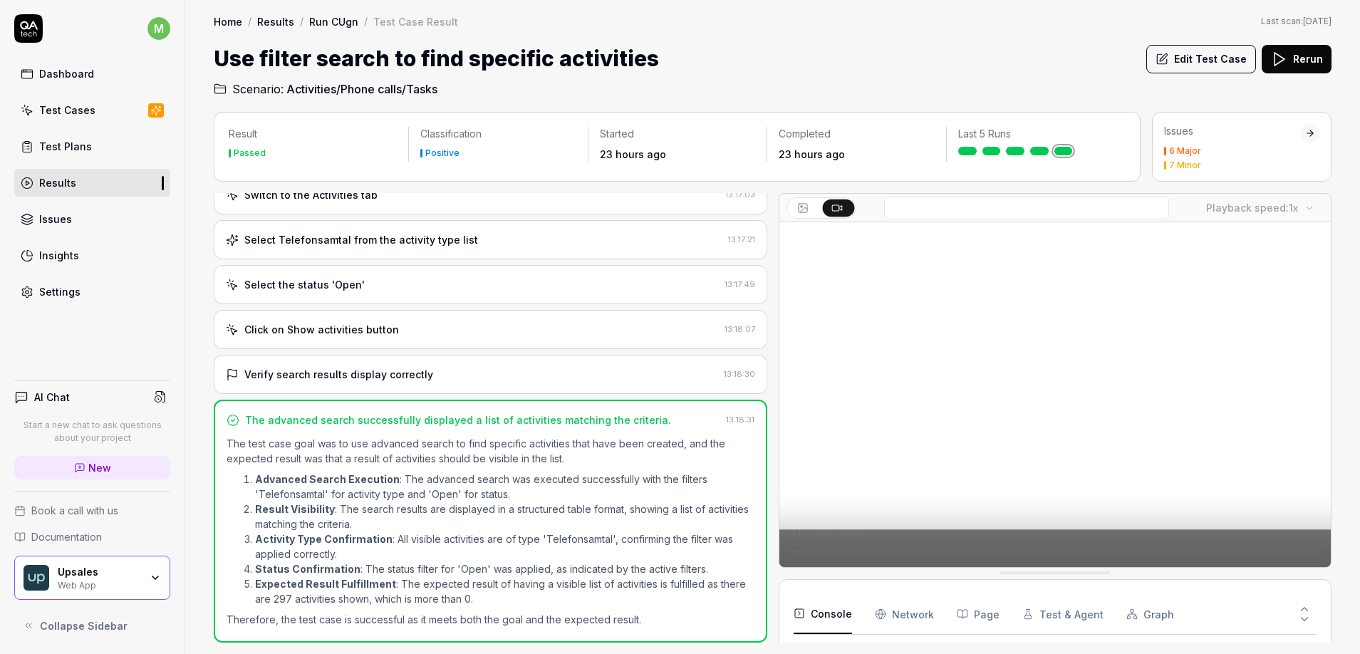
scroll to position [539, 0]
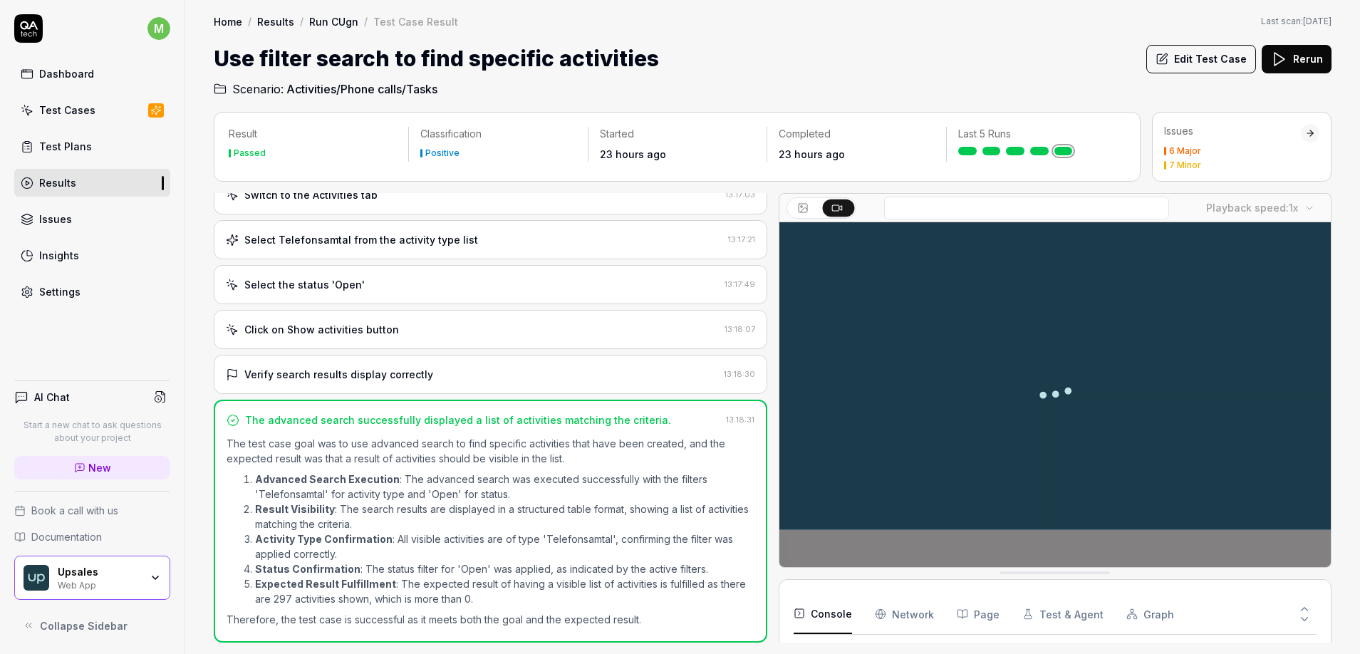
click at [1195, 61] on button "Edit Test Case" at bounding box center [1202, 59] width 110 height 29
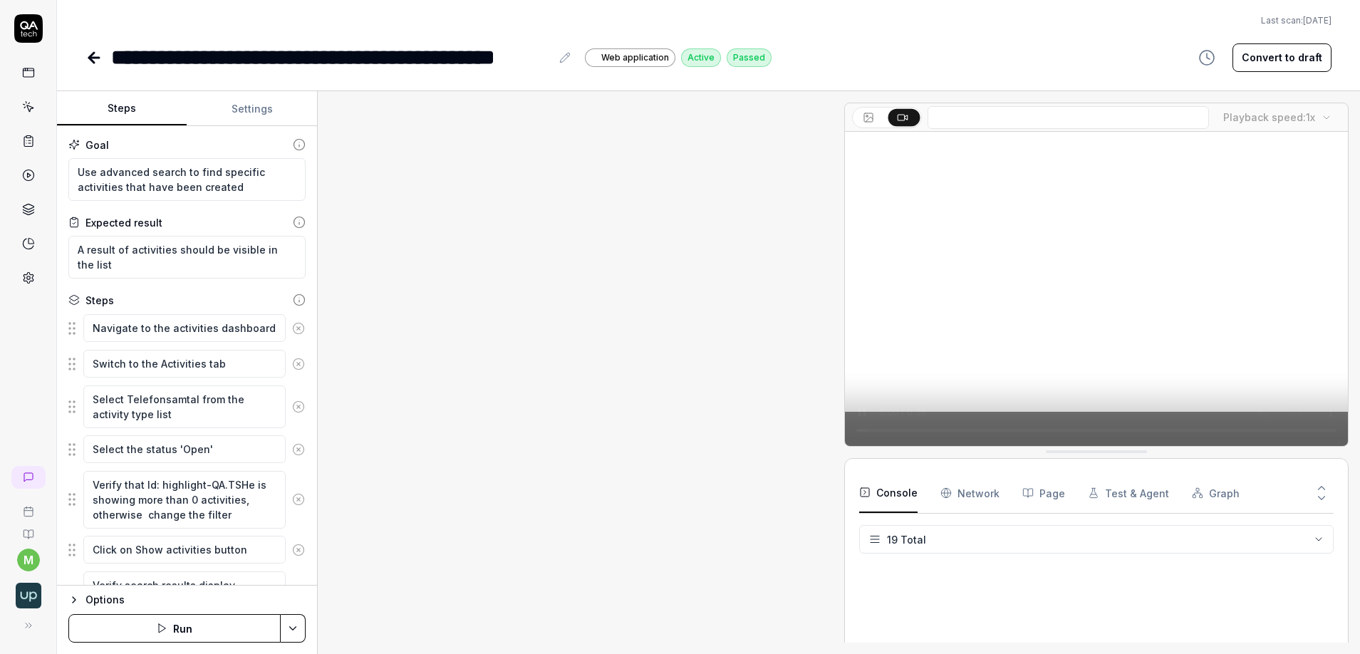
scroll to position [53, 0]
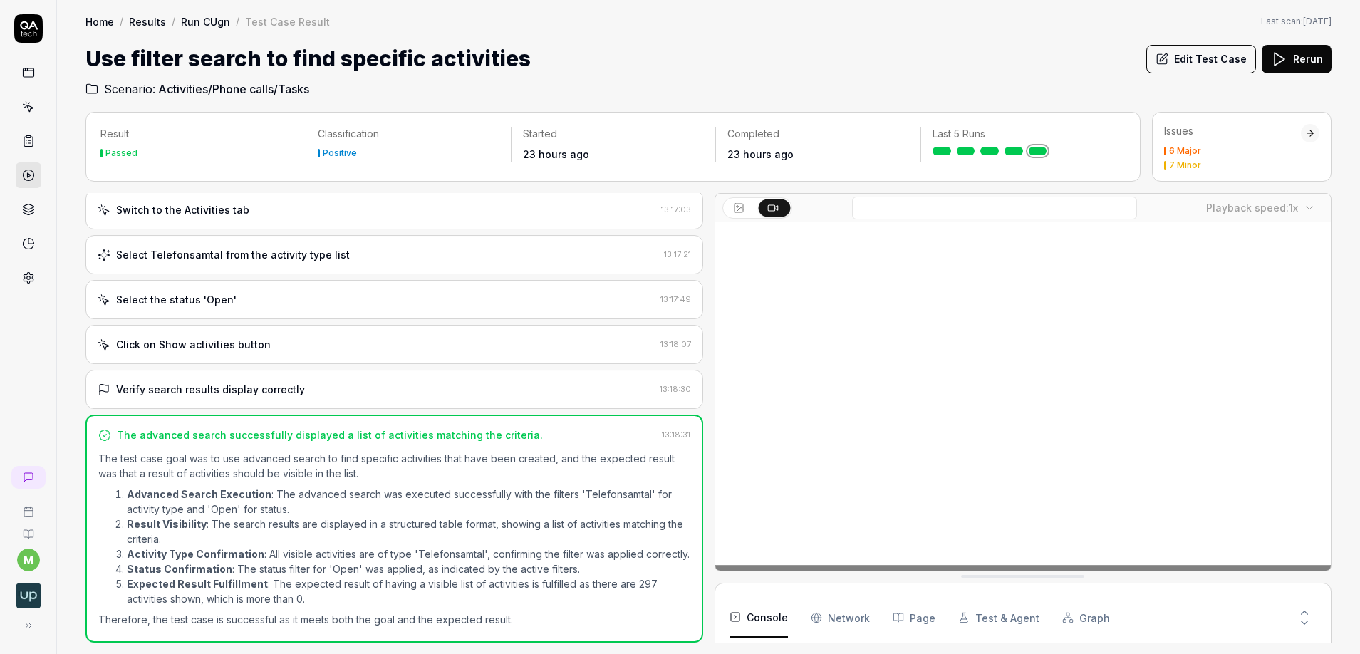
scroll to position [129, 0]
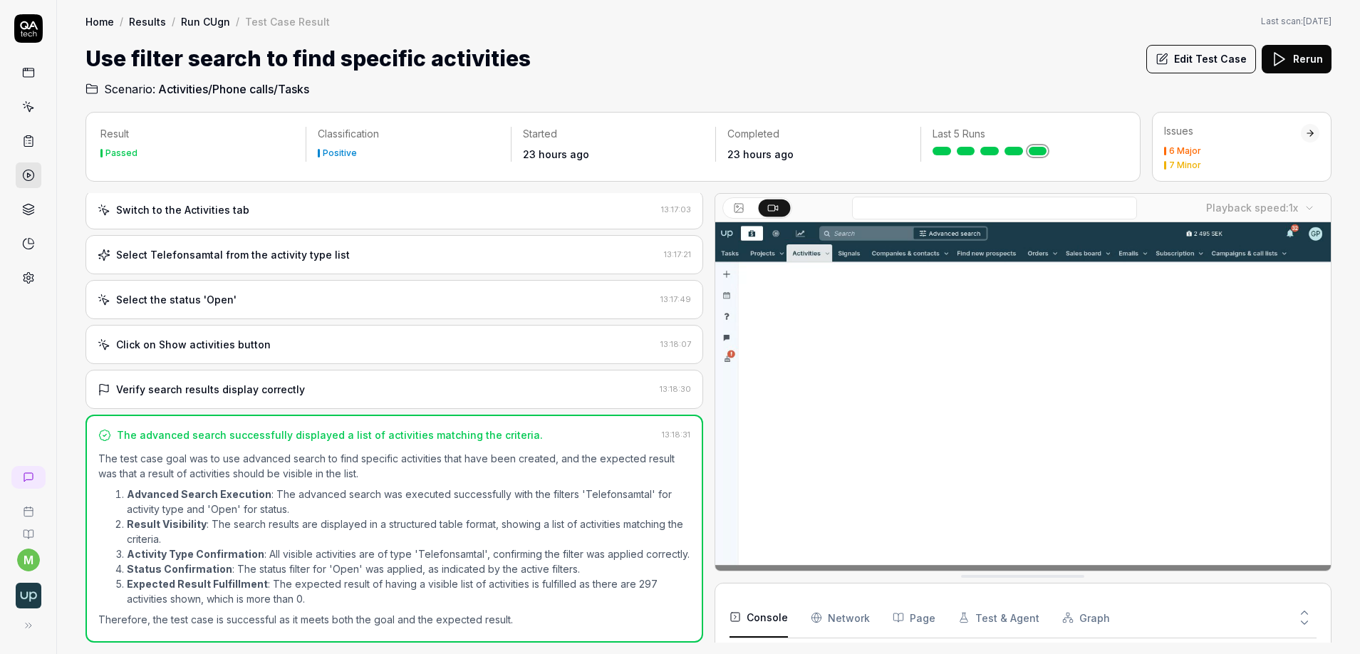
click at [36, 277] on link at bounding box center [29, 278] width 26 height 26
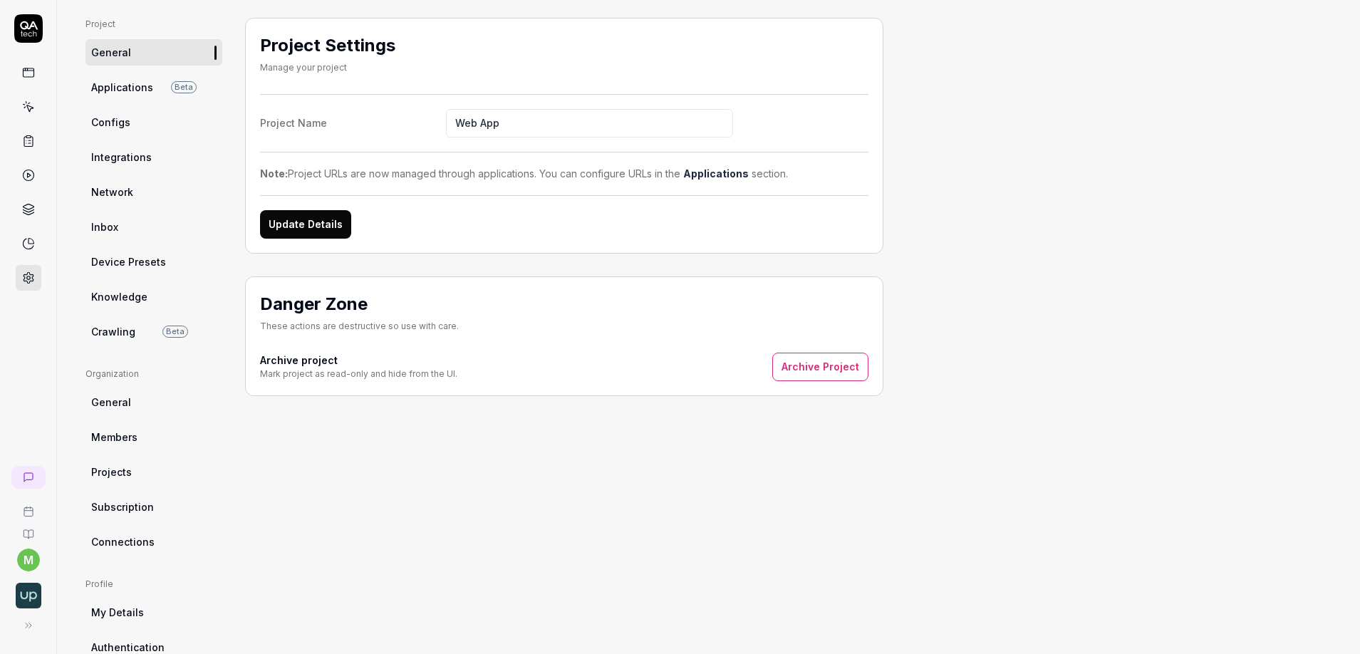
scroll to position [89, 0]
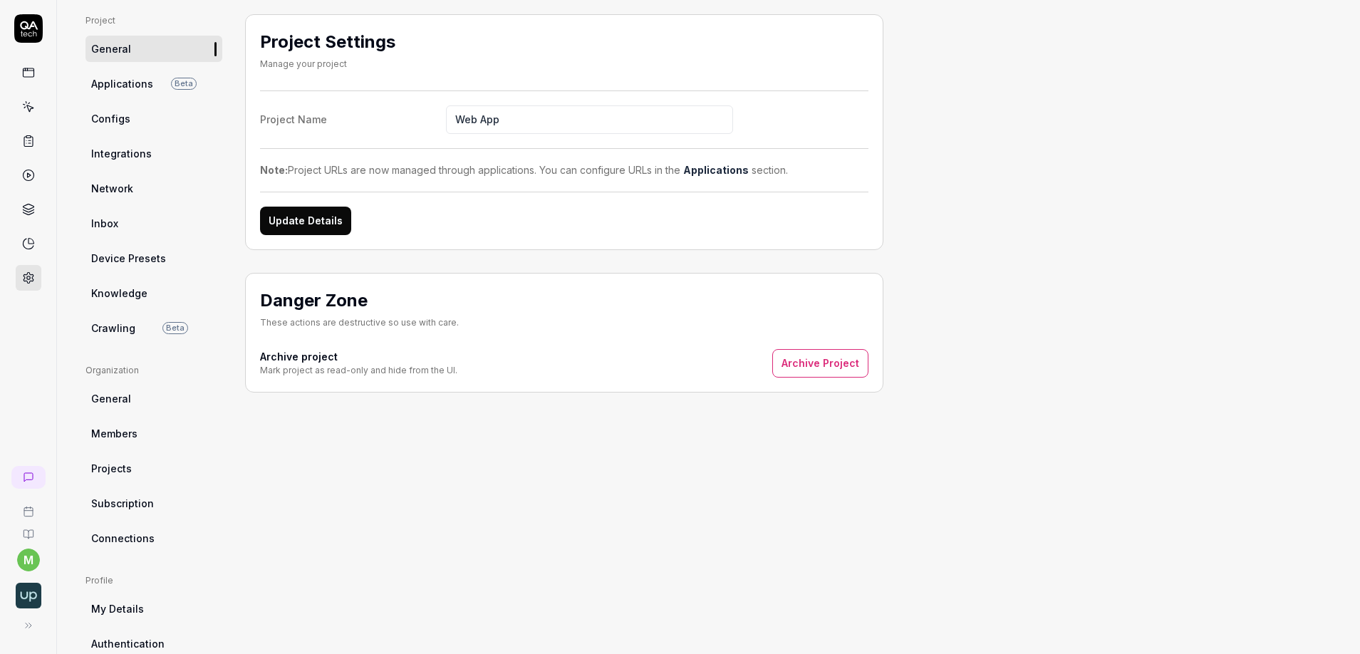
click at [123, 154] on span "Integrations" at bounding box center [121, 153] width 61 height 15
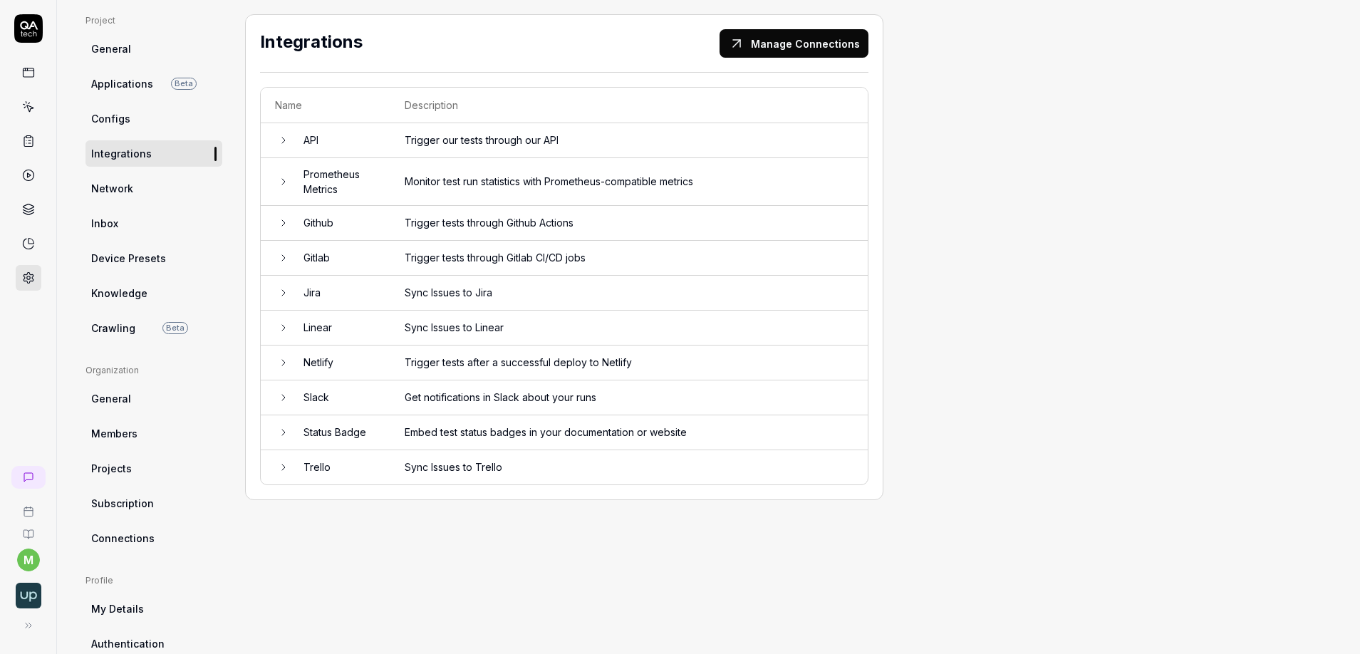
click at [130, 403] on link "General" at bounding box center [154, 399] width 137 height 26
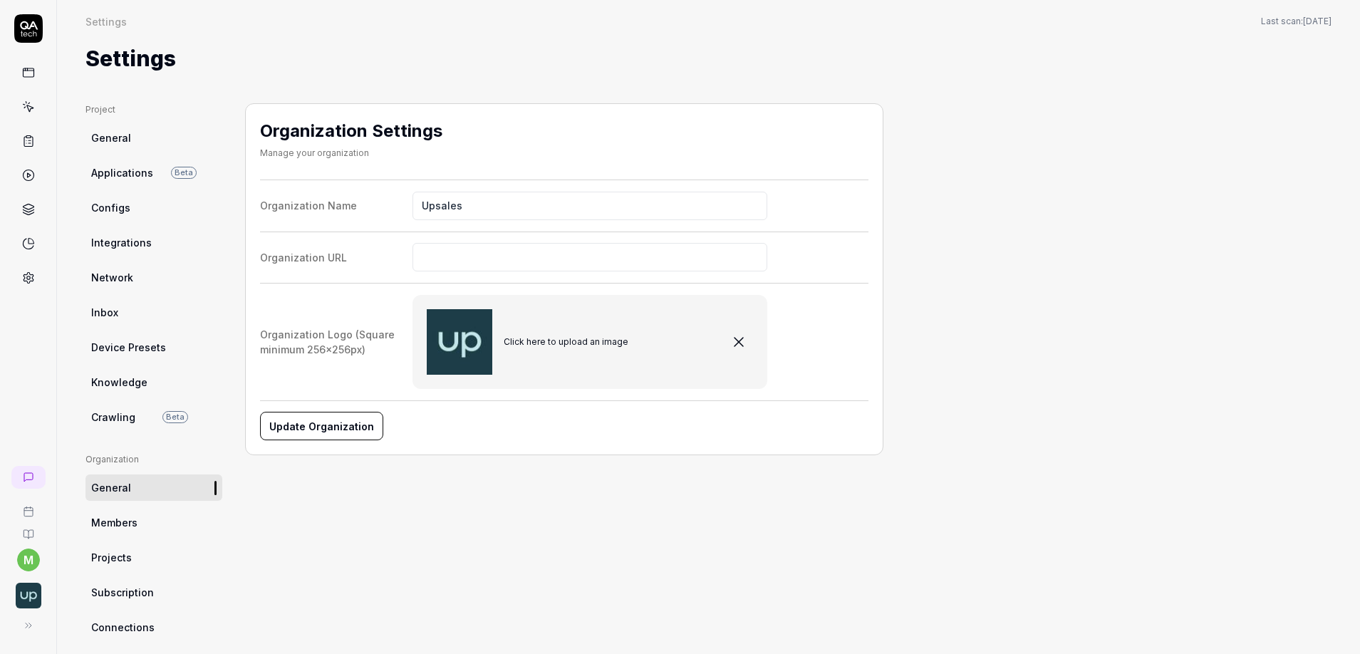
click at [157, 244] on link "Integrations" at bounding box center [154, 242] width 137 height 26
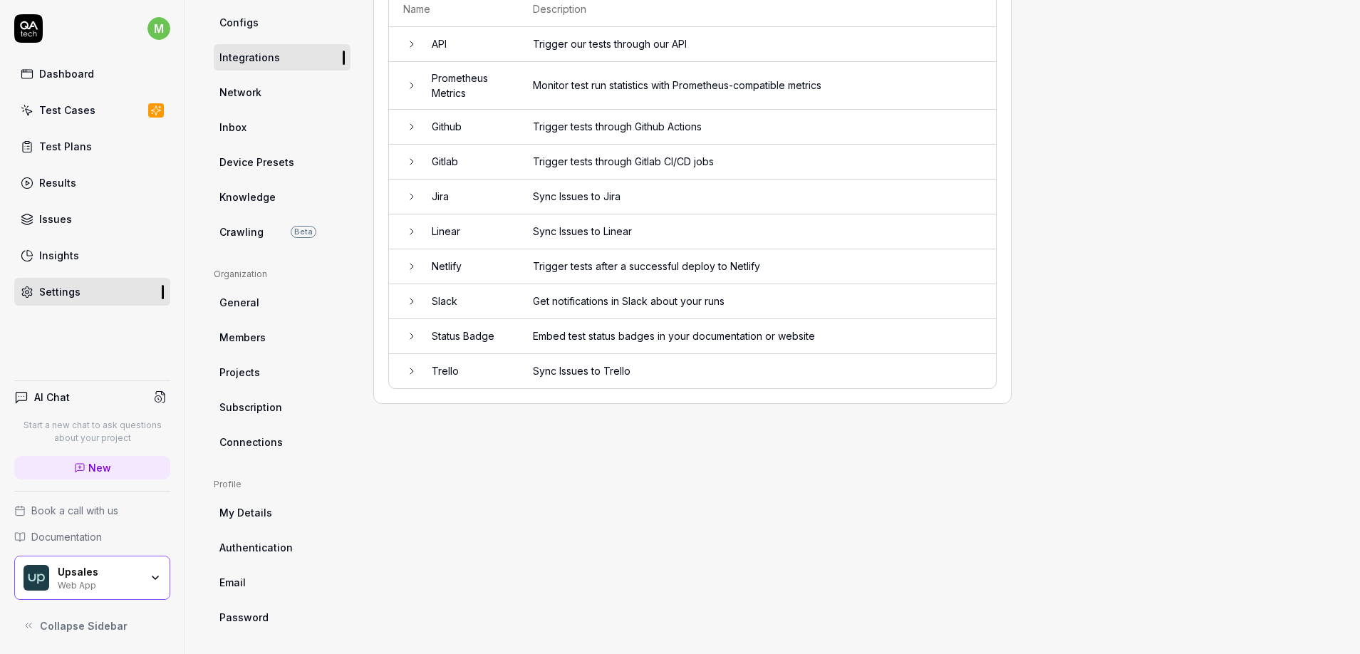
scroll to position [190, 0]
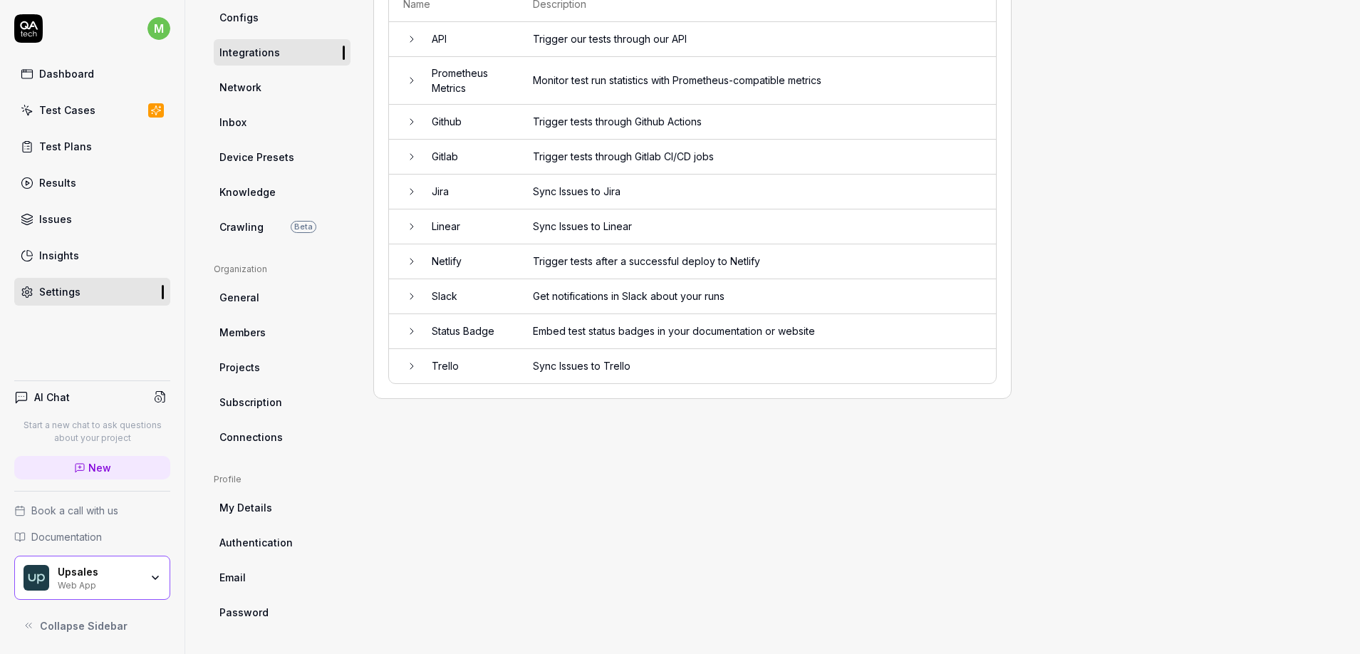
click at [247, 304] on span "General" at bounding box center [239, 297] width 40 height 15
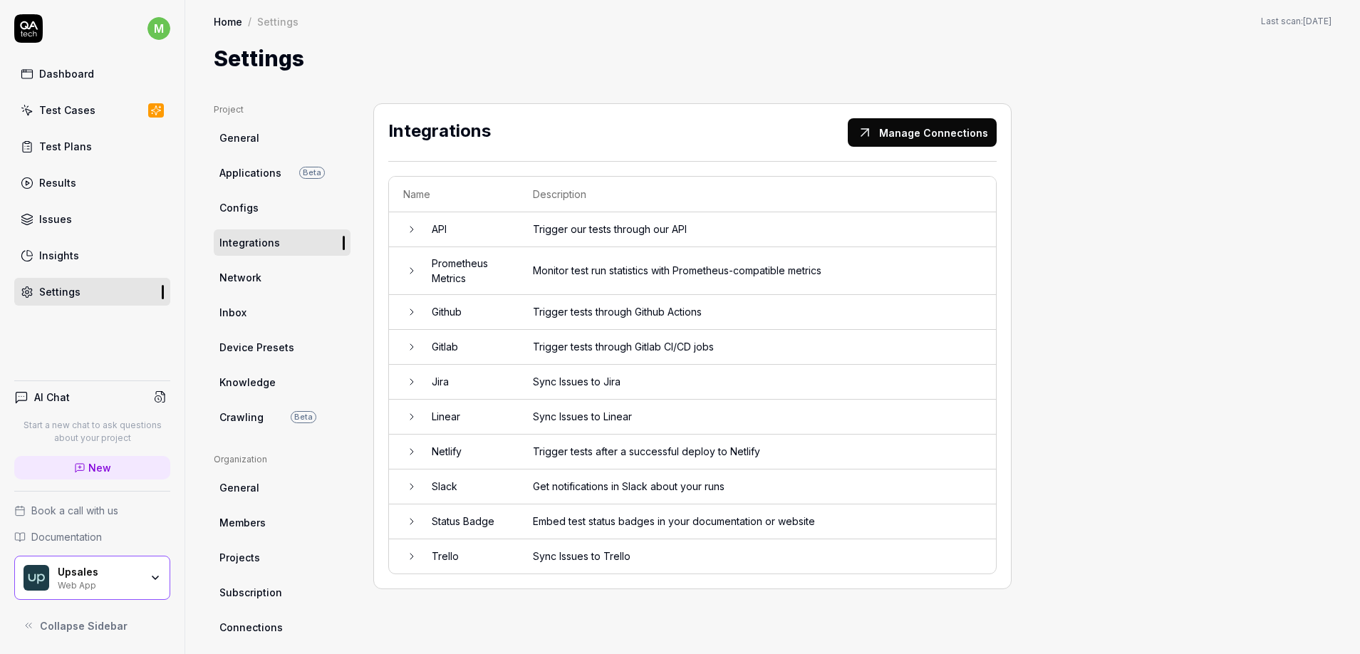
click at [68, 109] on div "Test Cases" at bounding box center [67, 110] width 56 height 15
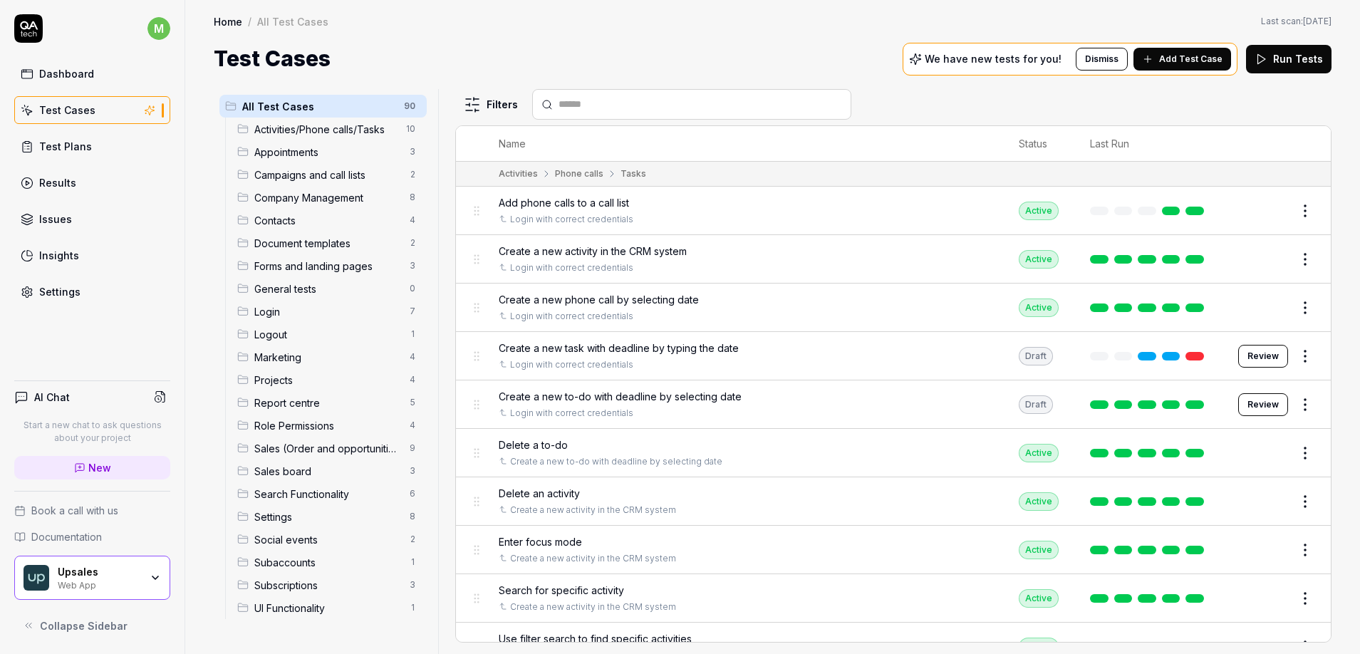
click at [162, 312] on div "m Dashboard Test Cases Test Plans Results Issues Insights Settings AI Chat Star…" at bounding box center [92, 327] width 185 height 654
click at [52, 282] on link "Settings" at bounding box center [92, 292] width 156 height 28
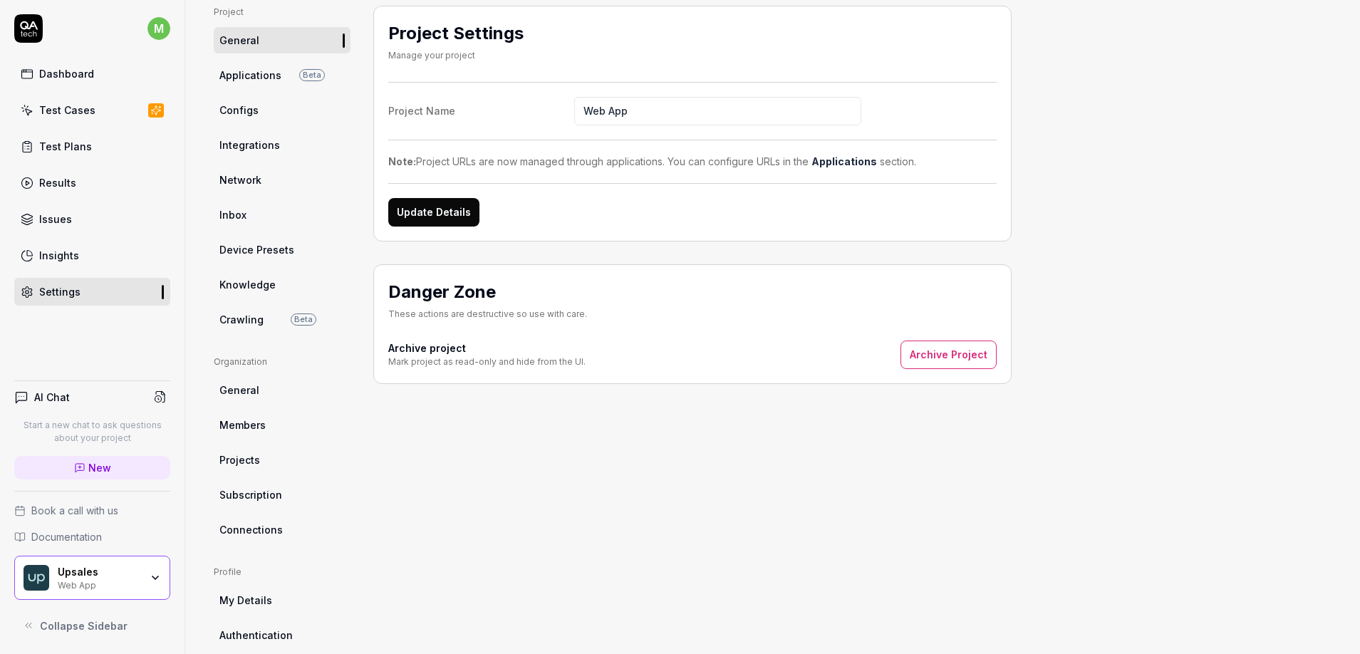
scroll to position [190, 0]
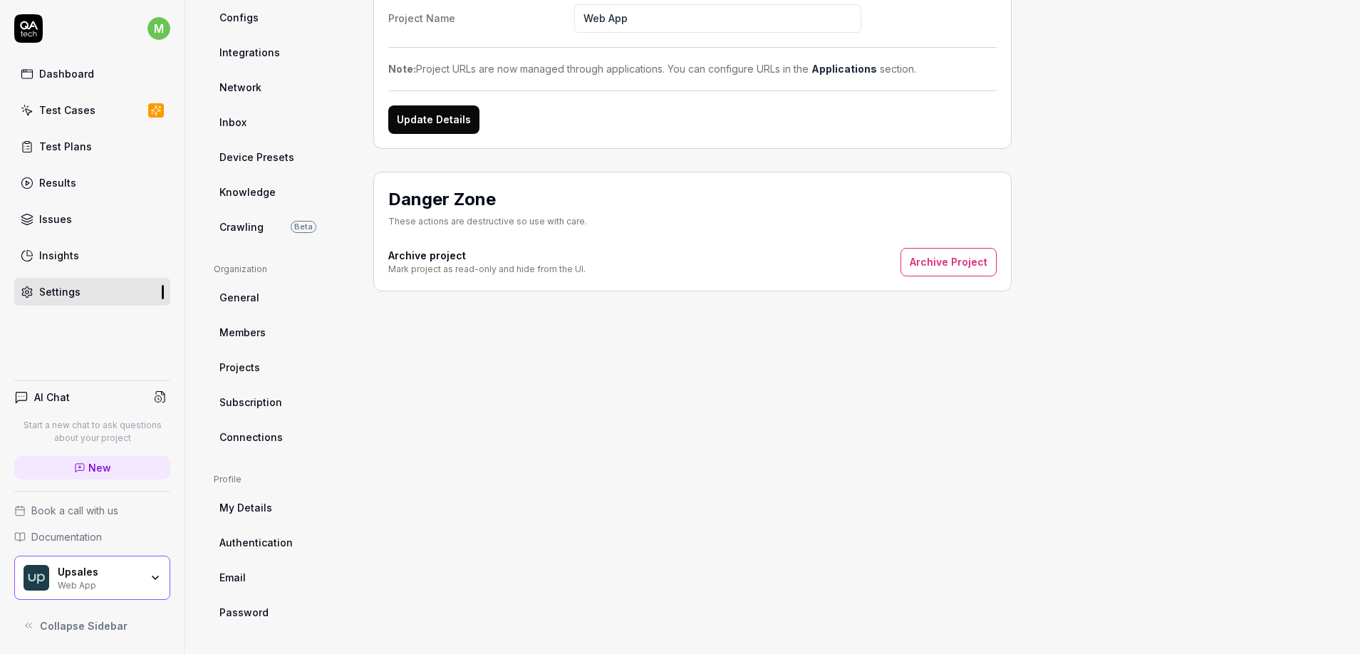
click at [234, 293] on span "General" at bounding box center [239, 297] width 40 height 15
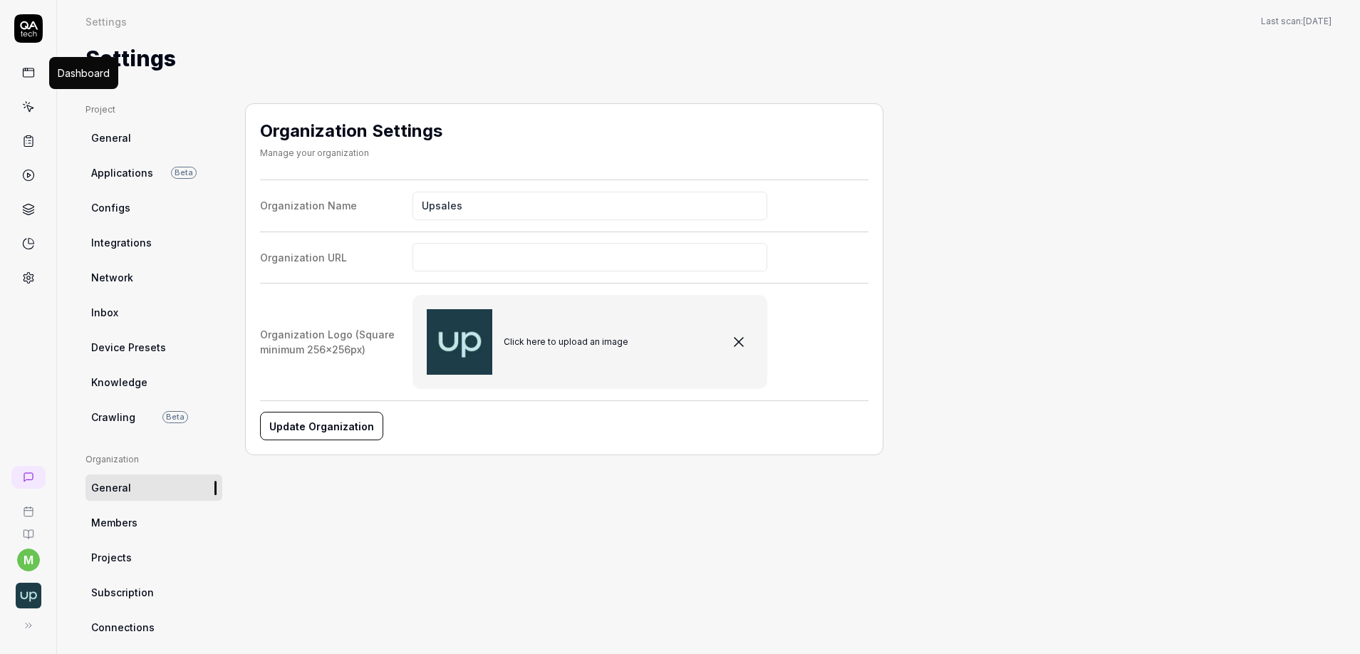
click at [29, 68] on icon at bounding box center [28, 72] width 13 height 13
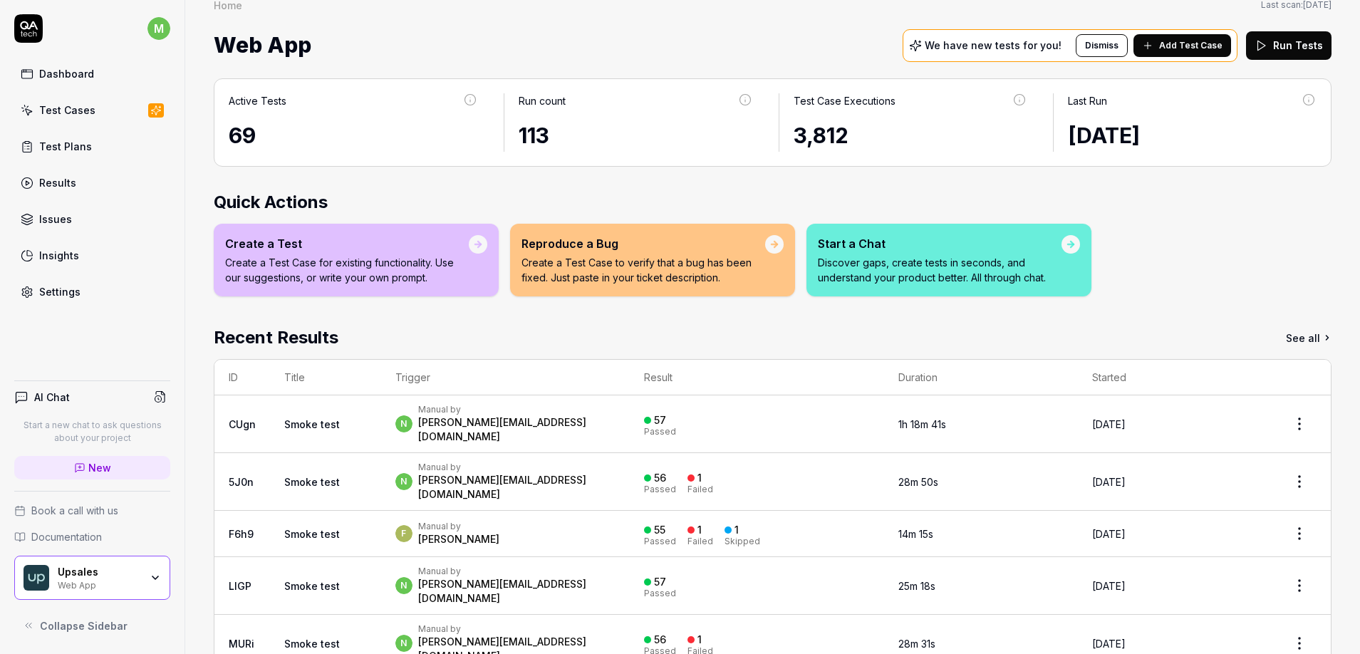
scroll to position [18, 0]
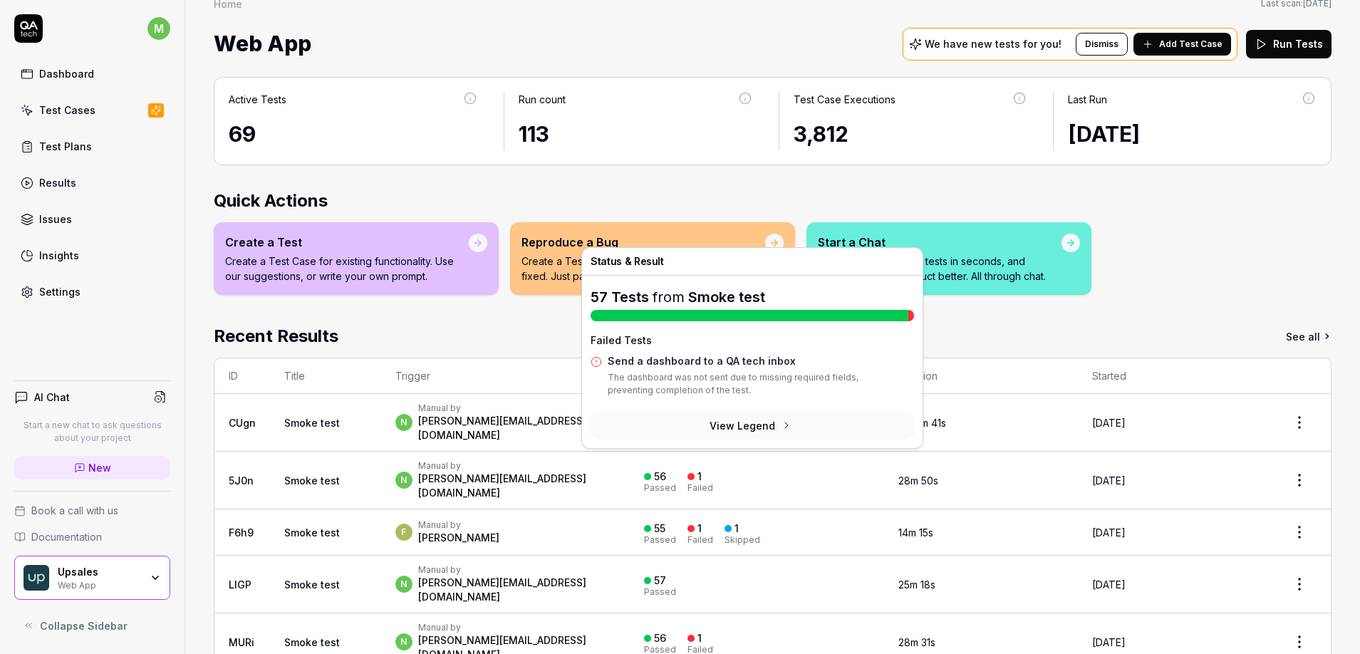
click at [702, 469] on div "1 Failed" at bounding box center [701, 481] width 26 height 24
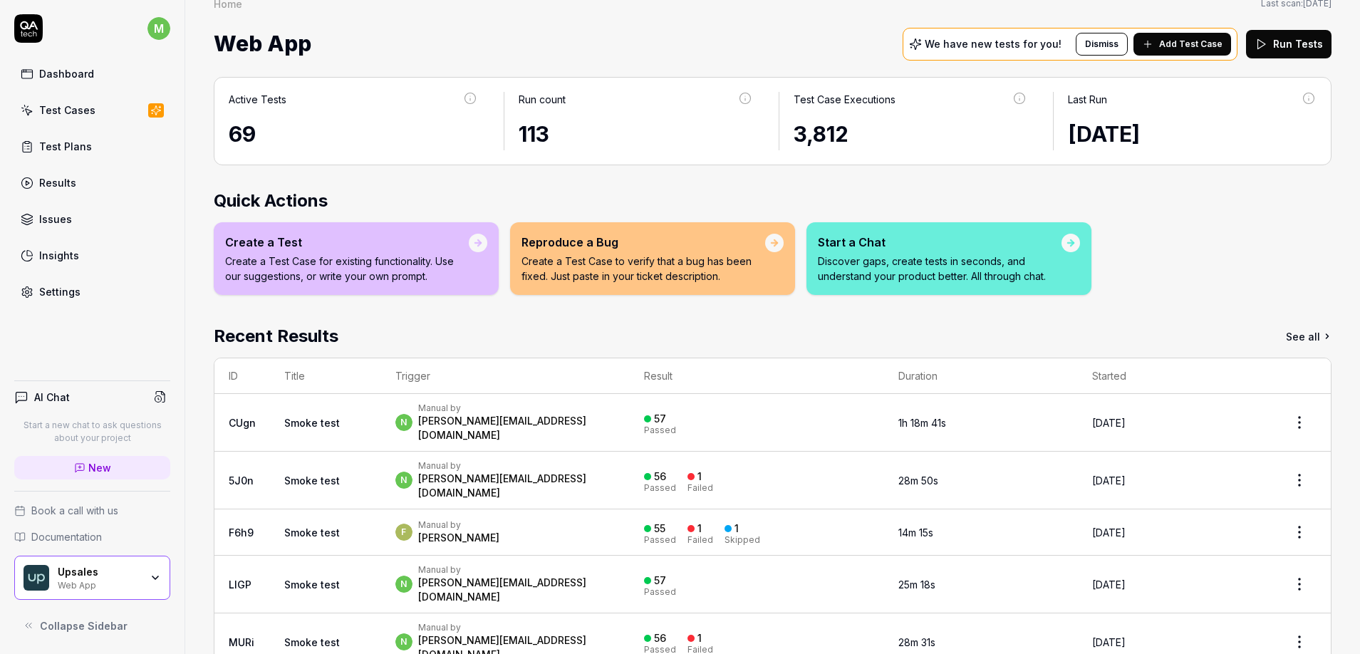
click at [1205, 457] on td "[DATE]" at bounding box center [1173, 481] width 190 height 58
click at [1298, 465] on html "m Dashboard Test Cases Test Plans Results Issues Insights Settings AI Chat Star…" at bounding box center [680, 327] width 1360 height 654
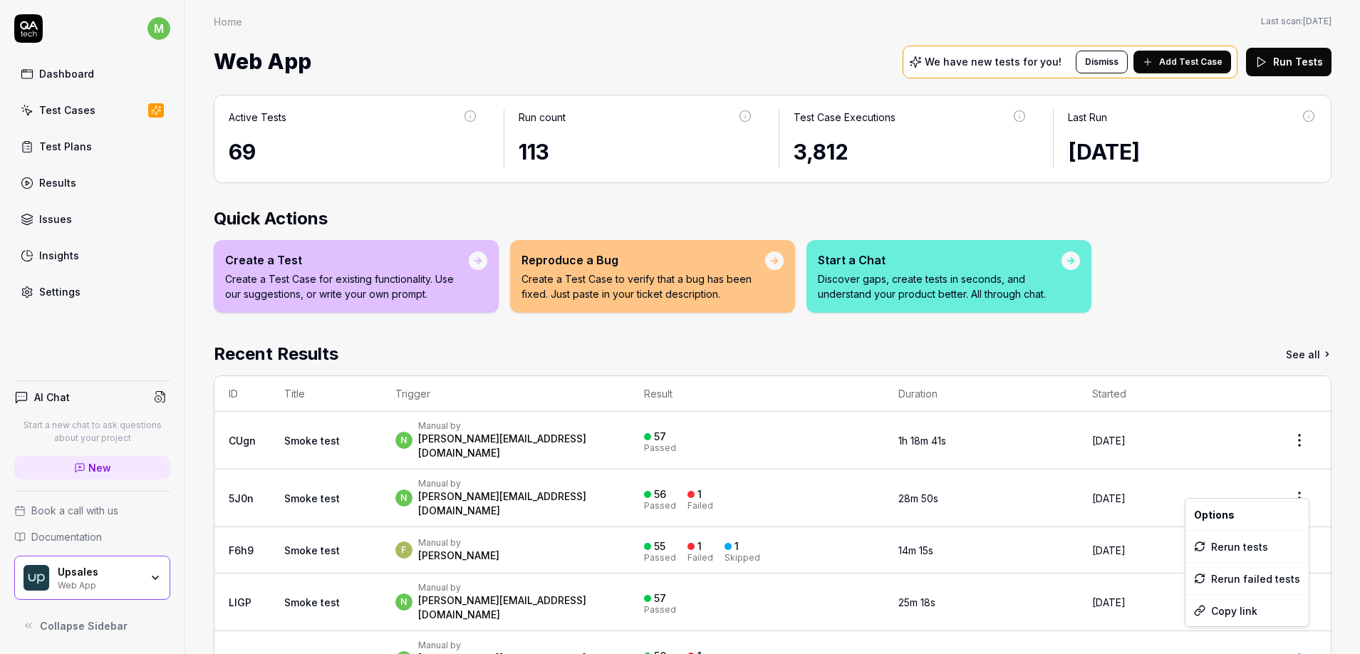
click at [1293, 482] on html "m Dashboard Test Cases Test Plans Results Issues Insights Settings AI Chat Star…" at bounding box center [680, 327] width 1360 height 654
click at [1297, 217] on html "m Dashboard Test Cases Test Plans Results Issues Insights Settings AI Chat Star…" at bounding box center [680, 327] width 1360 height 654
click at [1070, 335] on div "Active Tests 69 Run count 113 Test Case Executions 3,812 Last Run [DATE] Quick …" at bounding box center [772, 399] width 1175 height 637
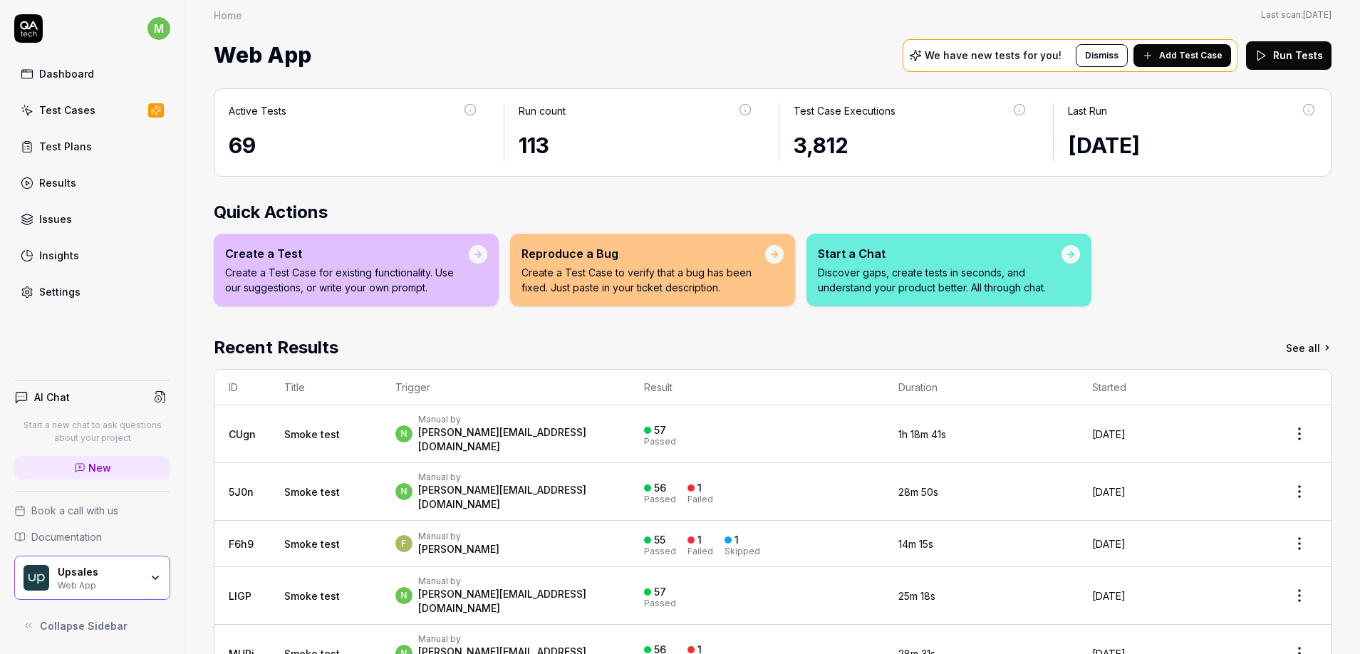
scroll to position [18, 0]
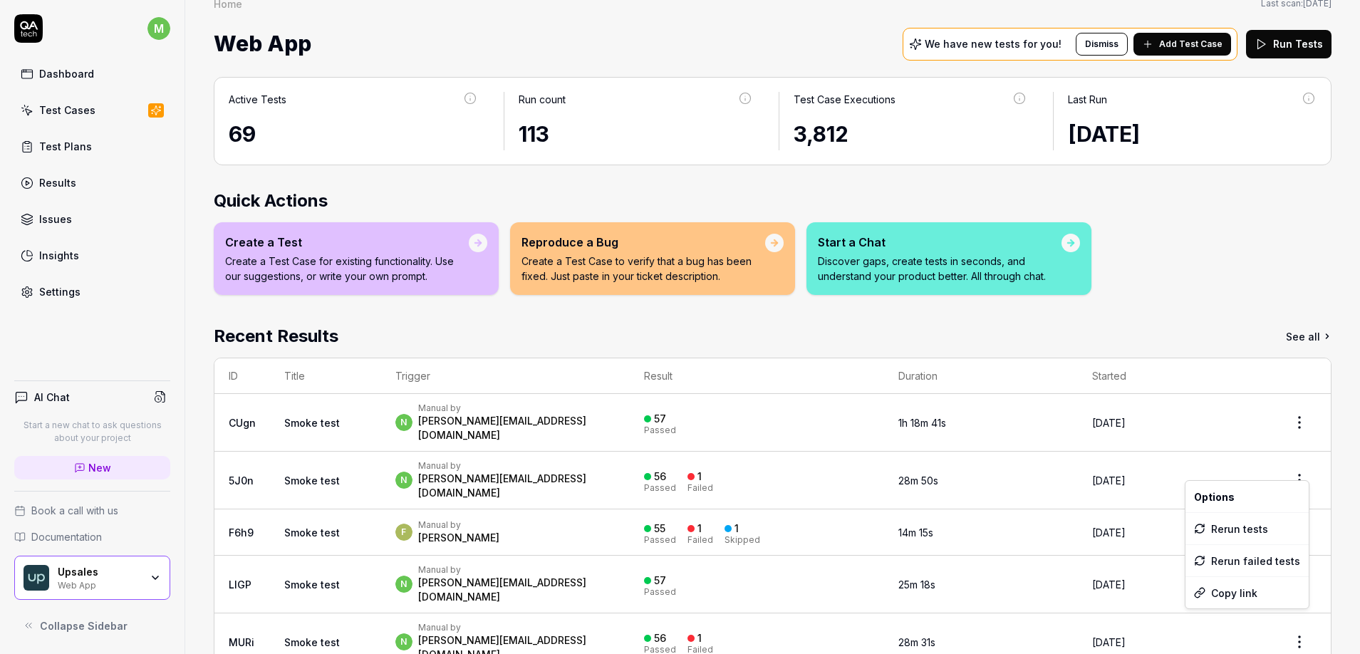
click at [1296, 465] on html "m Dashboard Test Cases Test Plans Results Issues Insights Settings AI Chat Star…" at bounding box center [680, 327] width 1360 height 654
